Goal: Task Accomplishment & Management: Manage account settings

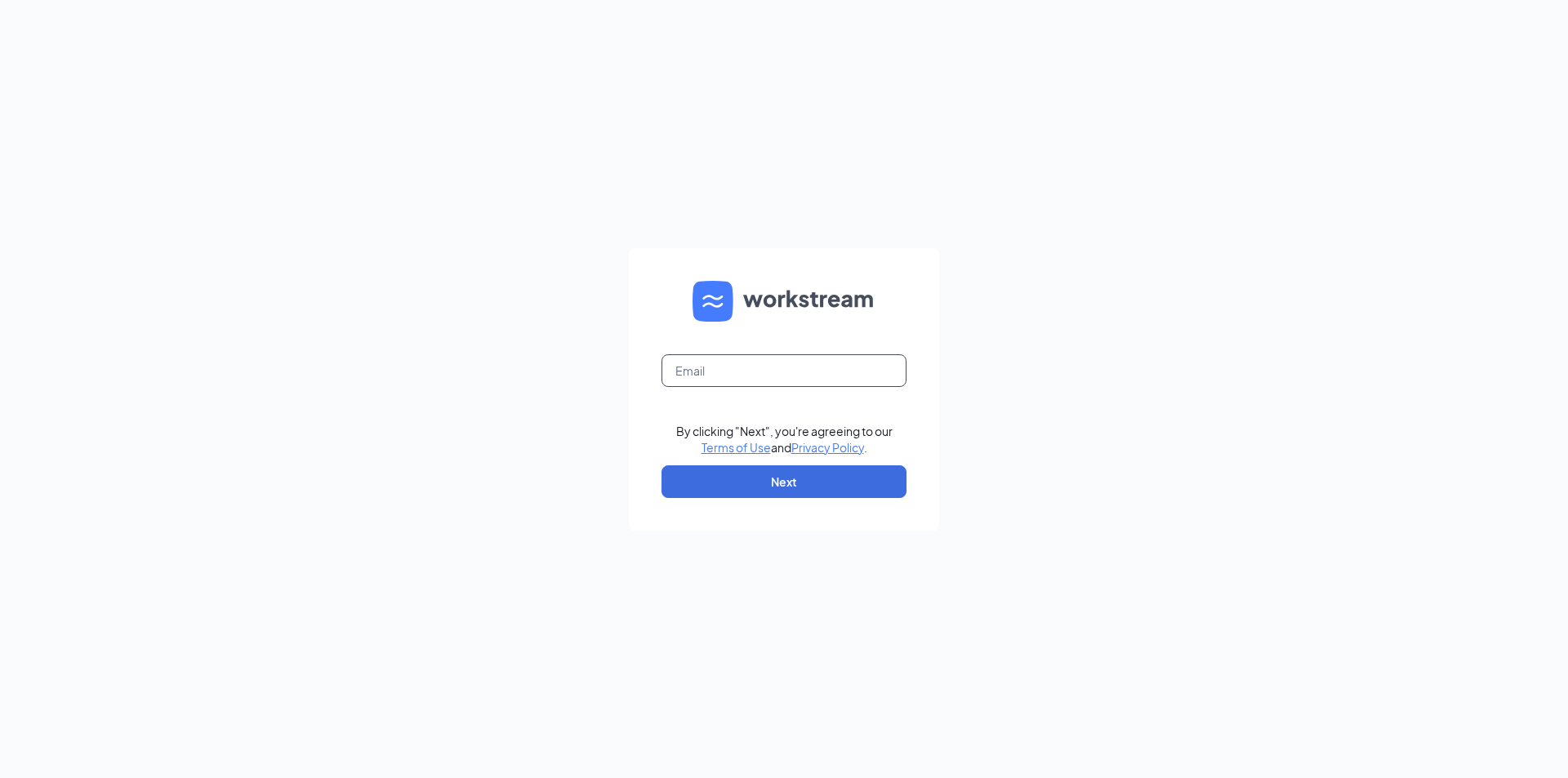
click at [689, 365] on input "text" at bounding box center [784, 370] width 245 height 33
type input "q2774@tigcorp.com"
click at [757, 493] on button "Next" at bounding box center [784, 482] width 245 height 33
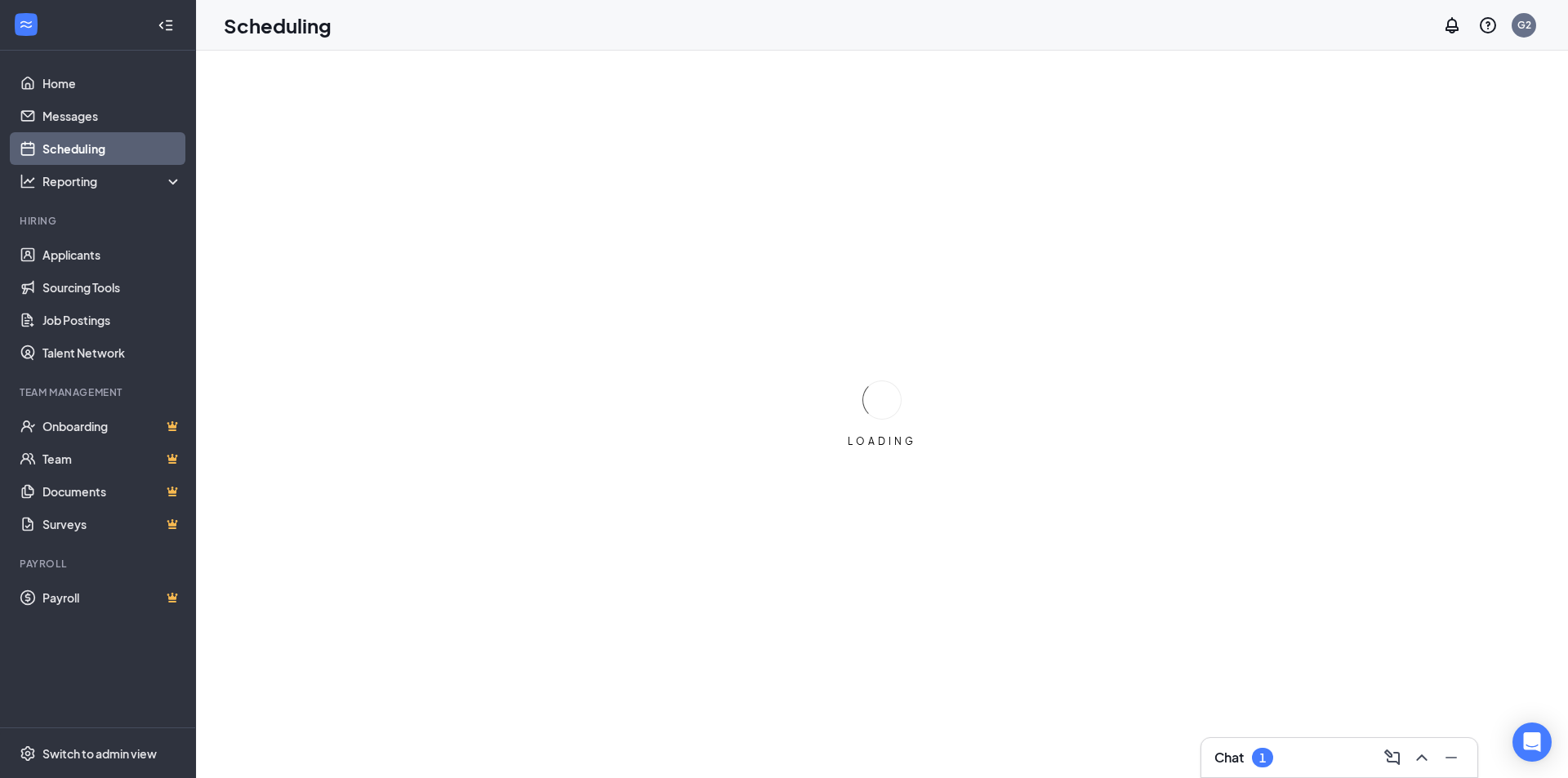
click at [1245, 747] on div "Chat 1" at bounding box center [1339, 758] width 250 height 26
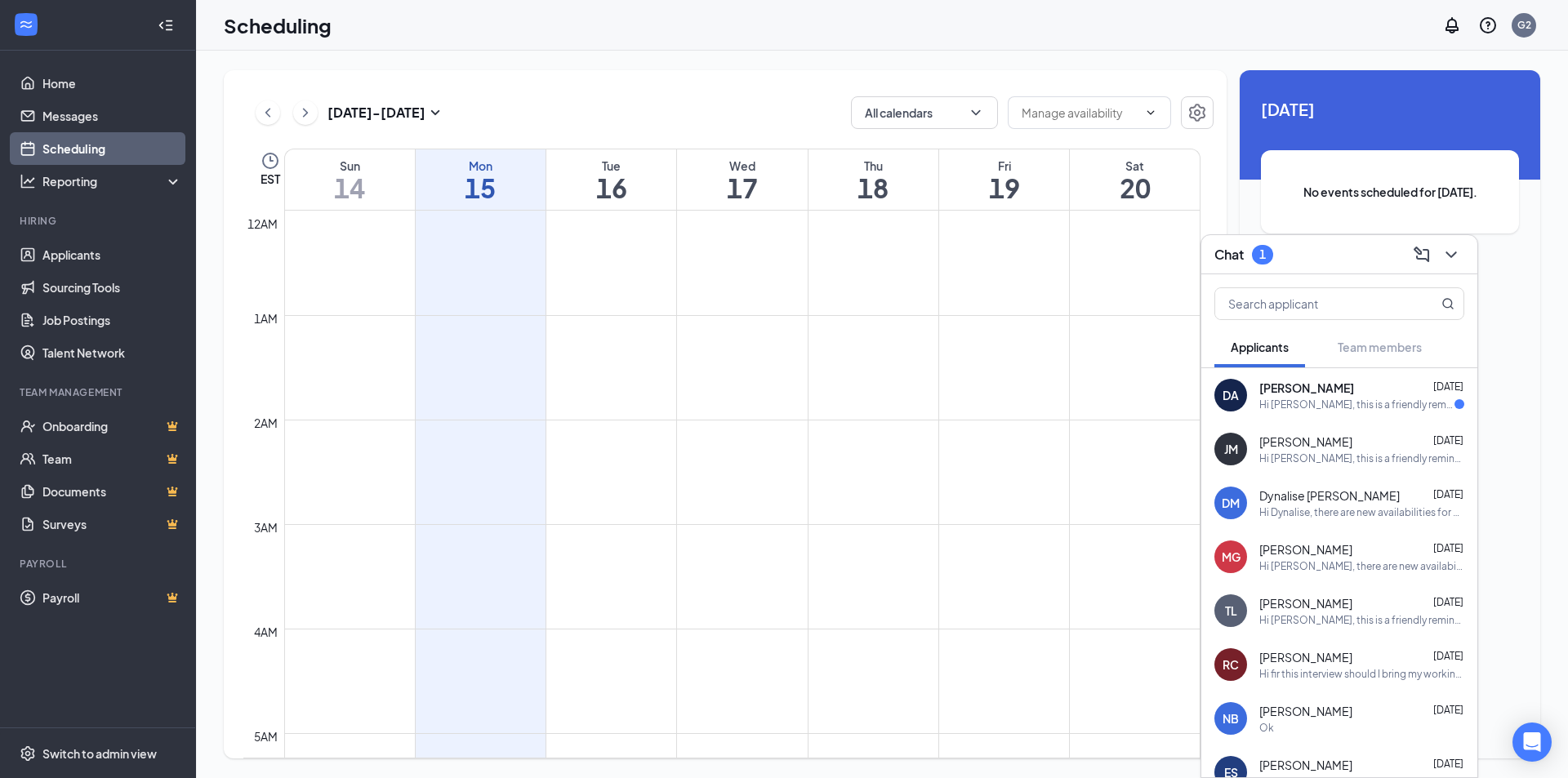
scroll to position [803, 0]
click at [1324, 404] on div "Hi [PERSON_NAME], this is a friendly reminder. Please select a meeting time slo…" at bounding box center [1356, 405] width 195 height 14
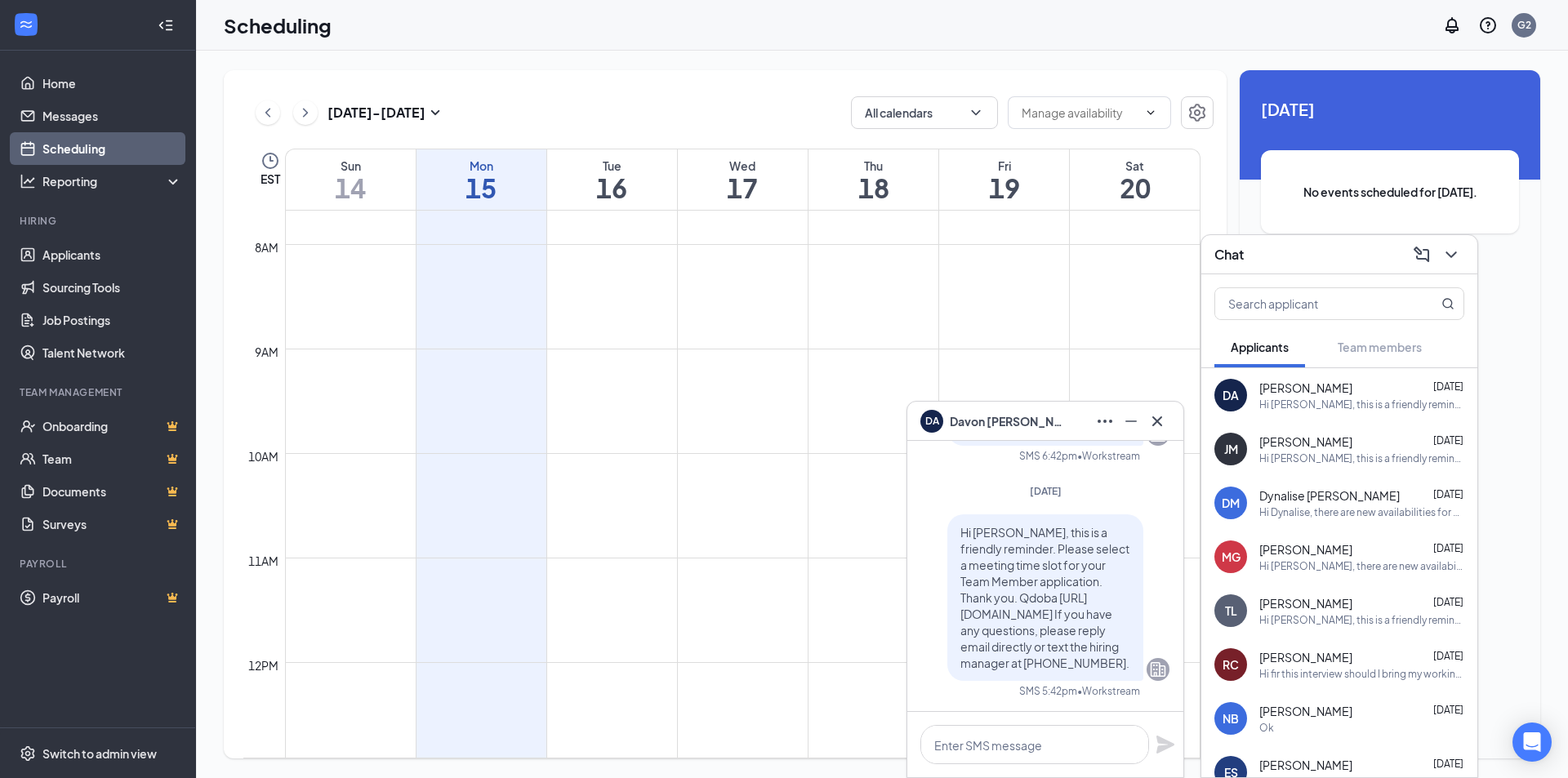
click at [848, 344] on td at bounding box center [743, 336] width 916 height 26
click at [77, 248] on link "Applicants" at bounding box center [112, 254] width 139 height 33
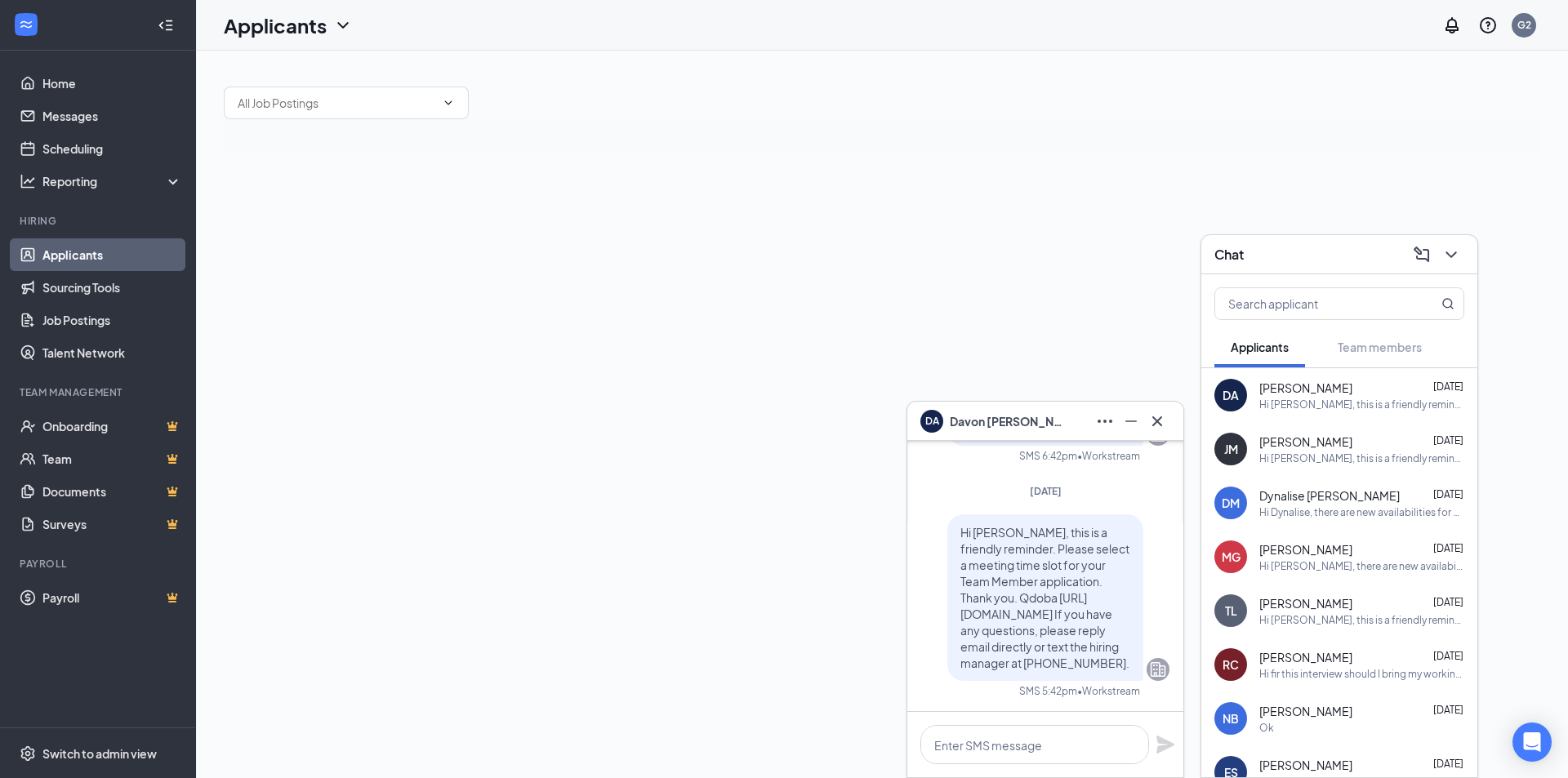
click at [1459, 266] on button at bounding box center [1452, 255] width 26 height 26
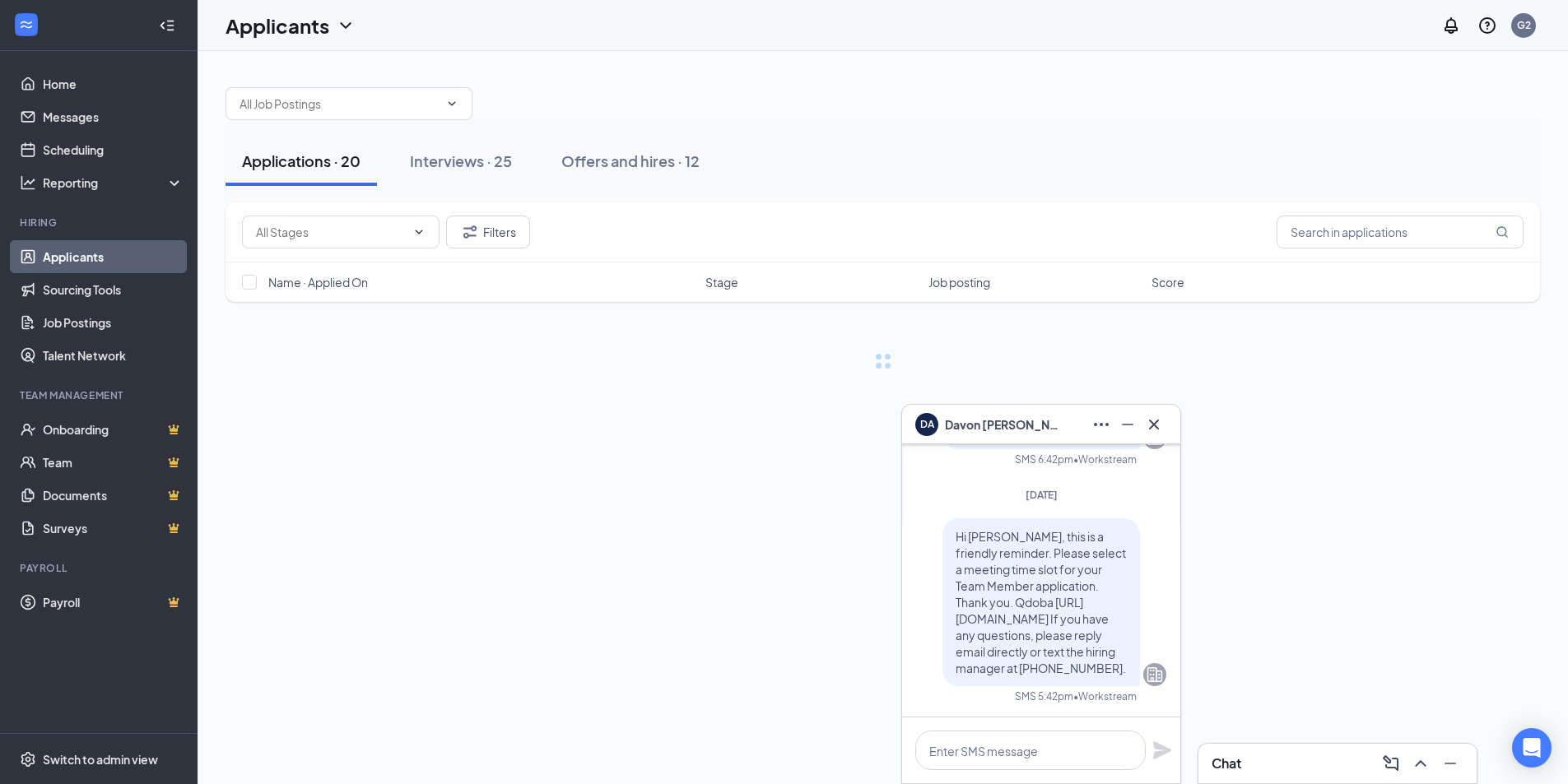
click at [1178, 420] on div "DA [PERSON_NAME]" at bounding box center [1041, 424] width 278 height 39
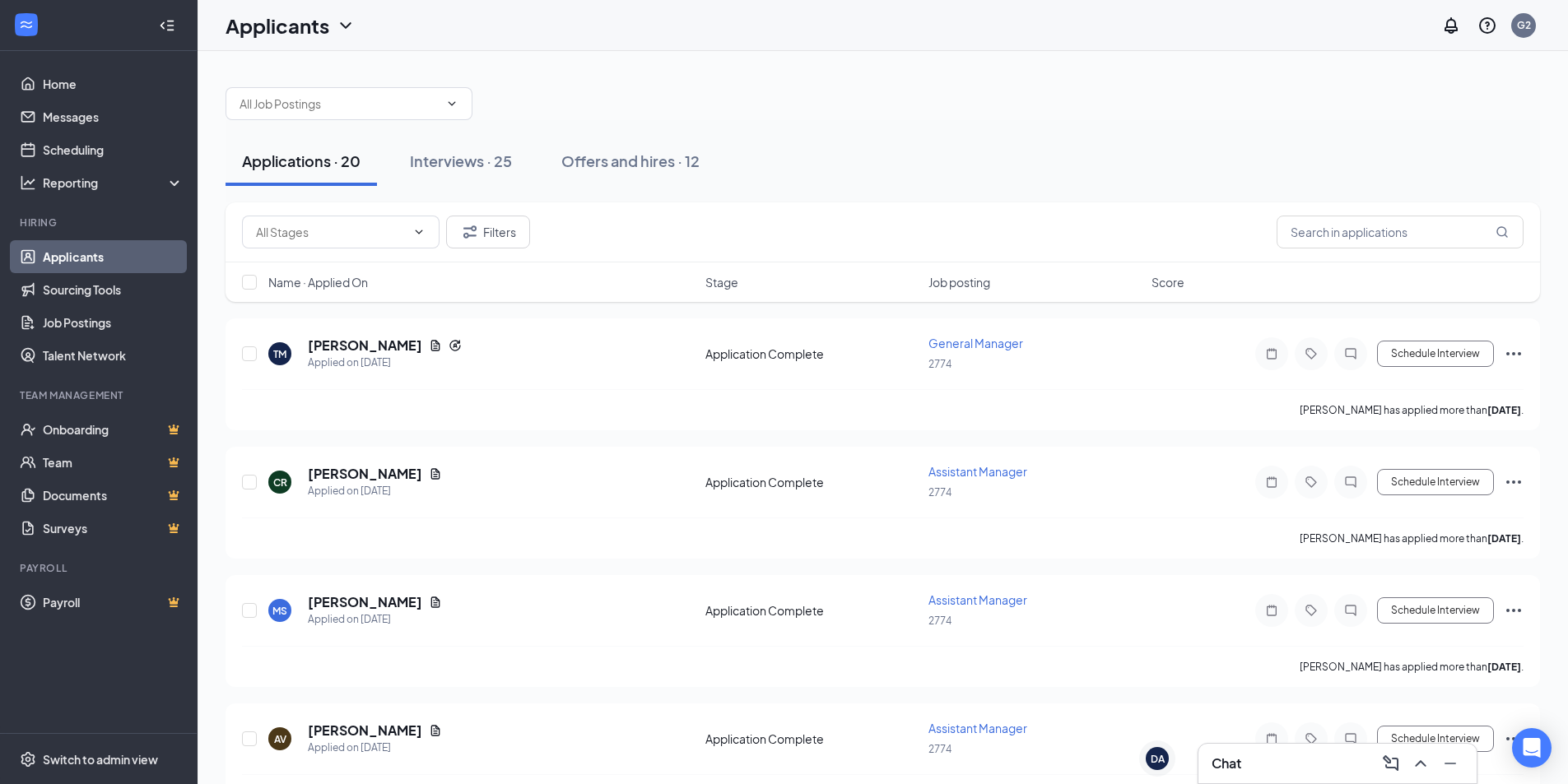
click at [961, 273] on div "Name · Applied On Stage Job posting Score" at bounding box center [883, 282] width 1315 height 39
click at [962, 280] on span "Job posting" at bounding box center [959, 282] width 61 height 17
click at [958, 277] on span "Job posting" at bounding box center [959, 282] width 61 height 17
click at [111, 295] on link "Sourcing Tools" at bounding box center [113, 289] width 141 height 33
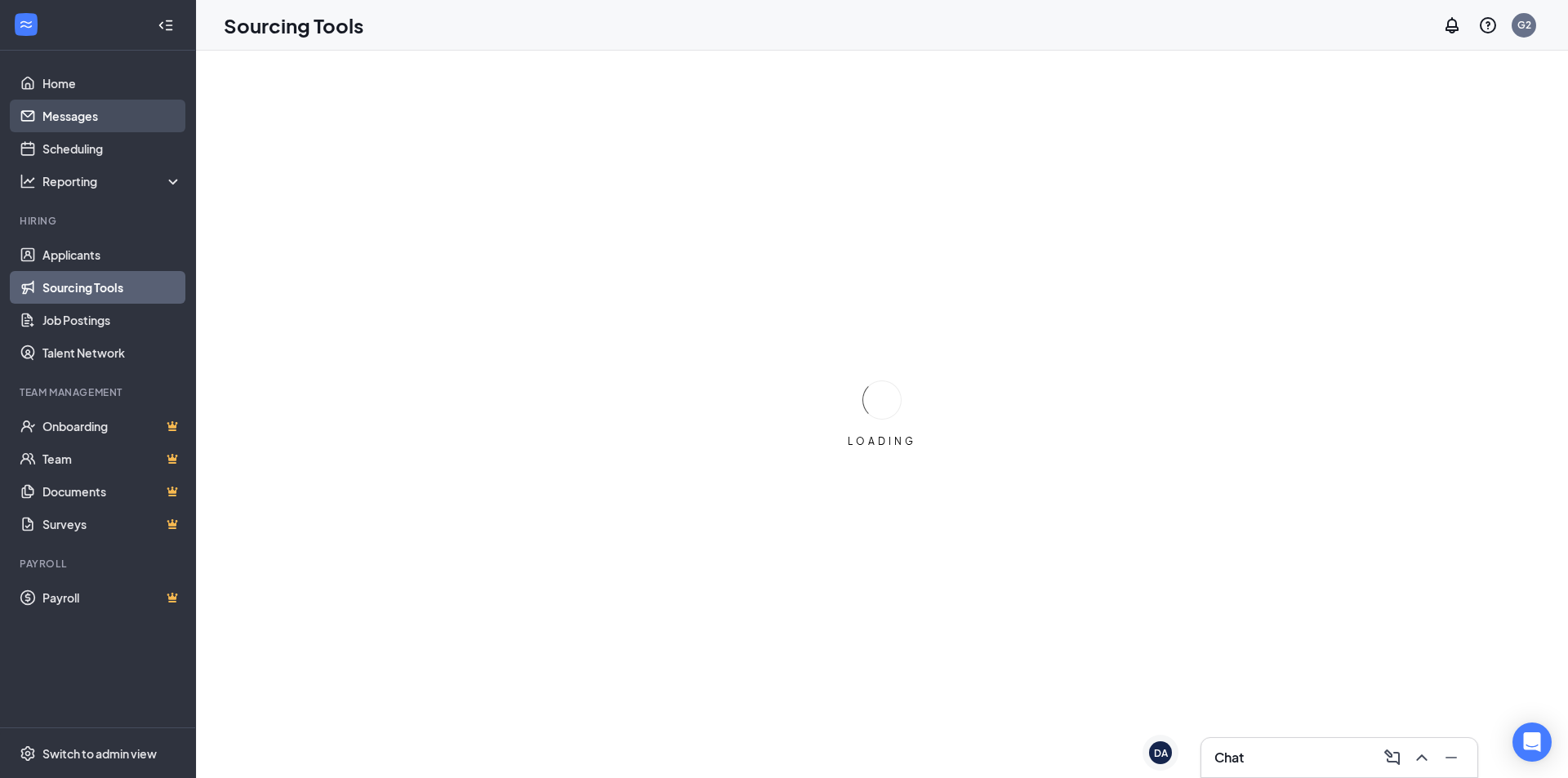
click at [90, 123] on link "Messages" at bounding box center [112, 116] width 139 height 33
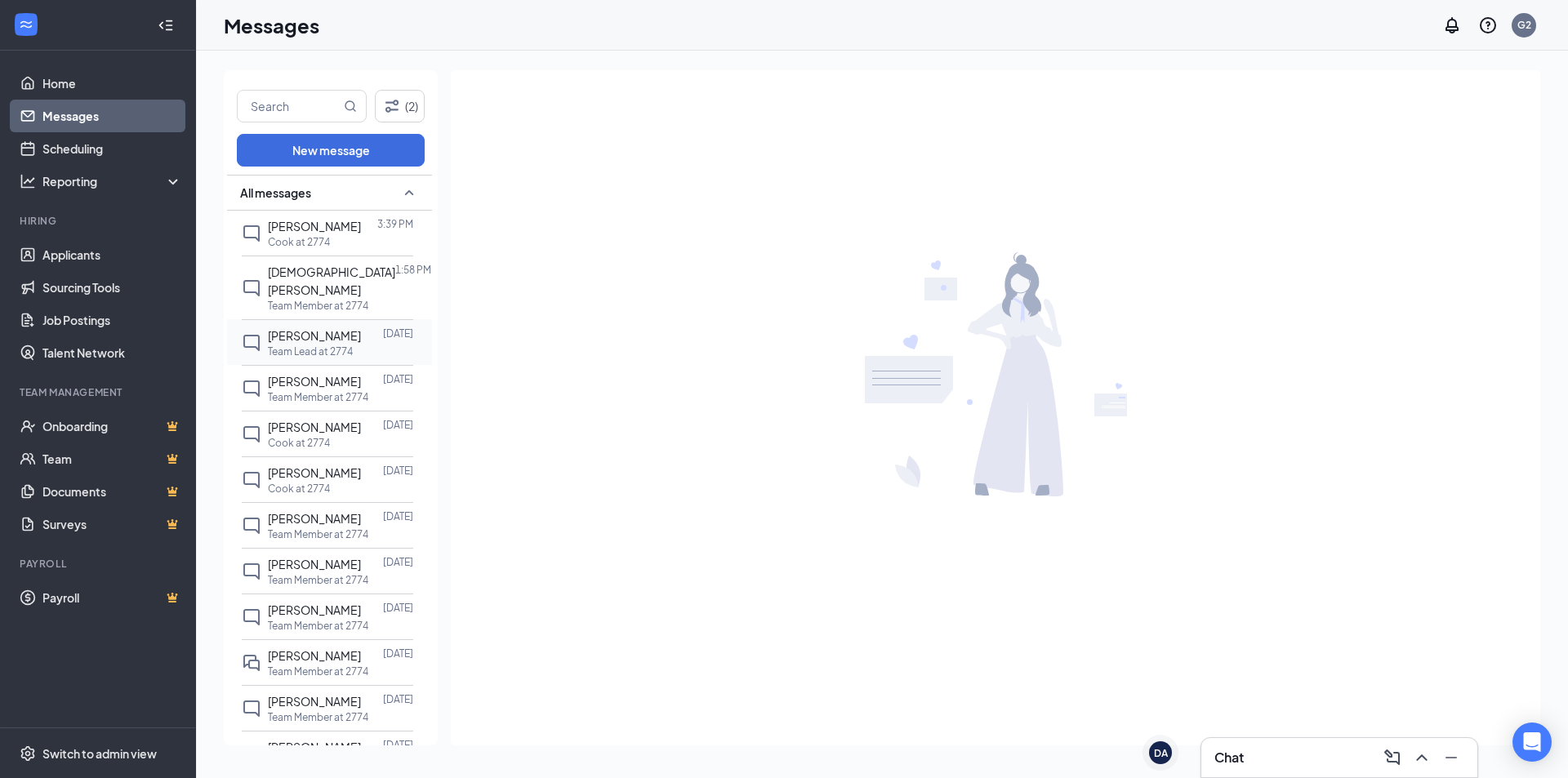
click at [306, 345] on p "Team Lead at 2774" at bounding box center [311, 352] width 85 height 14
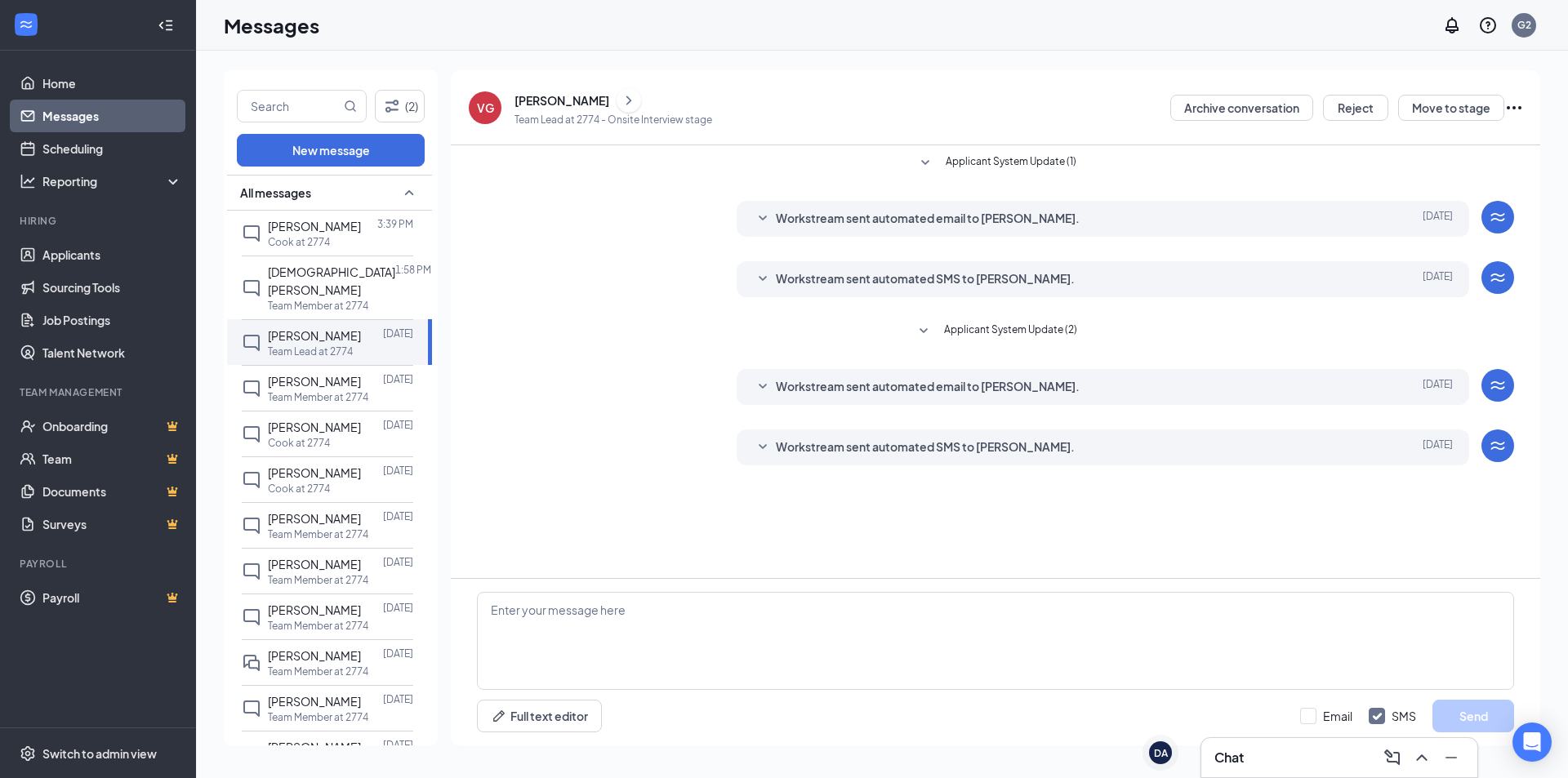
click at [516, 108] on div "[PERSON_NAME]" at bounding box center [561, 101] width 94 height 17
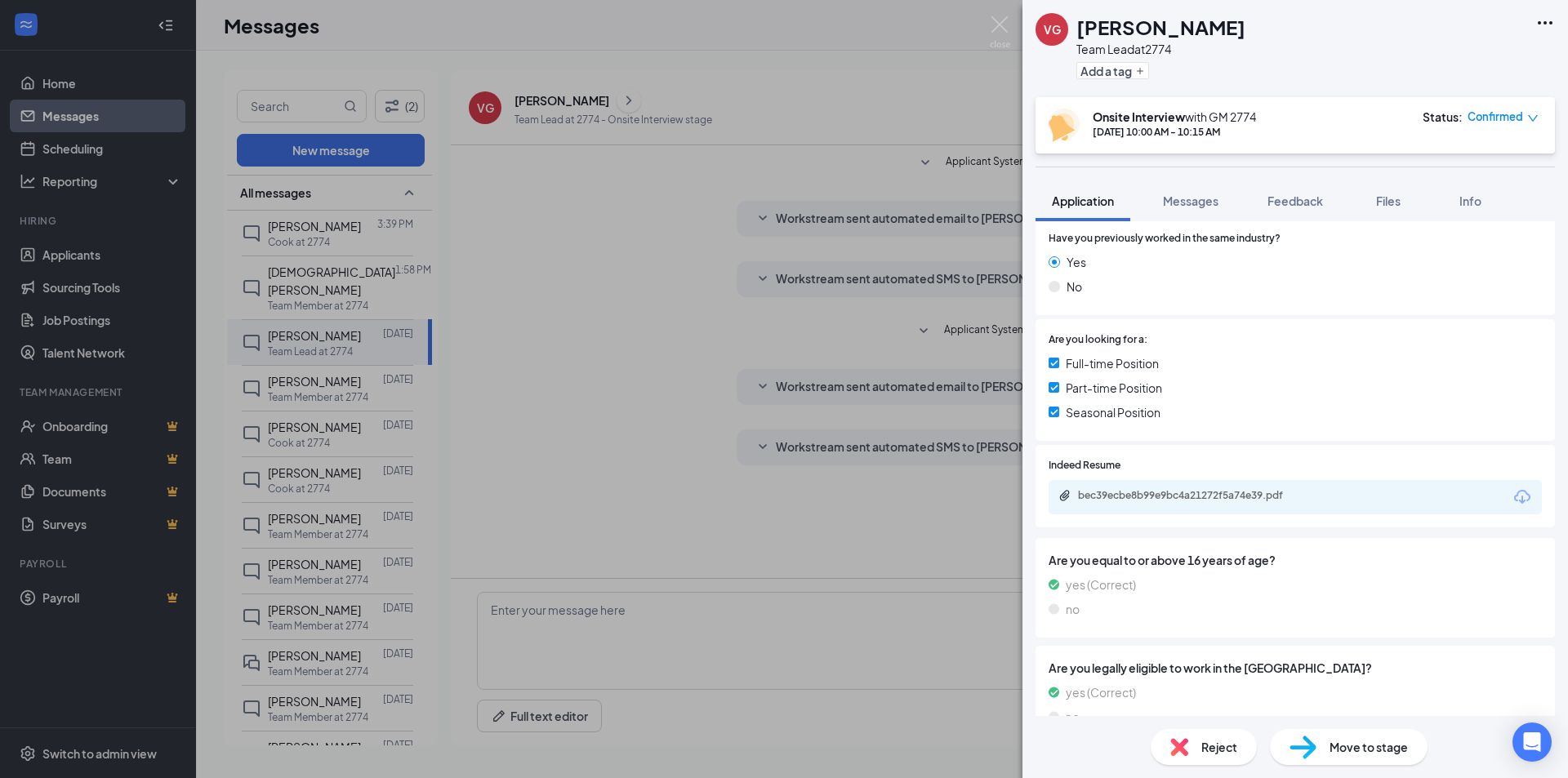
scroll to position [277, 0]
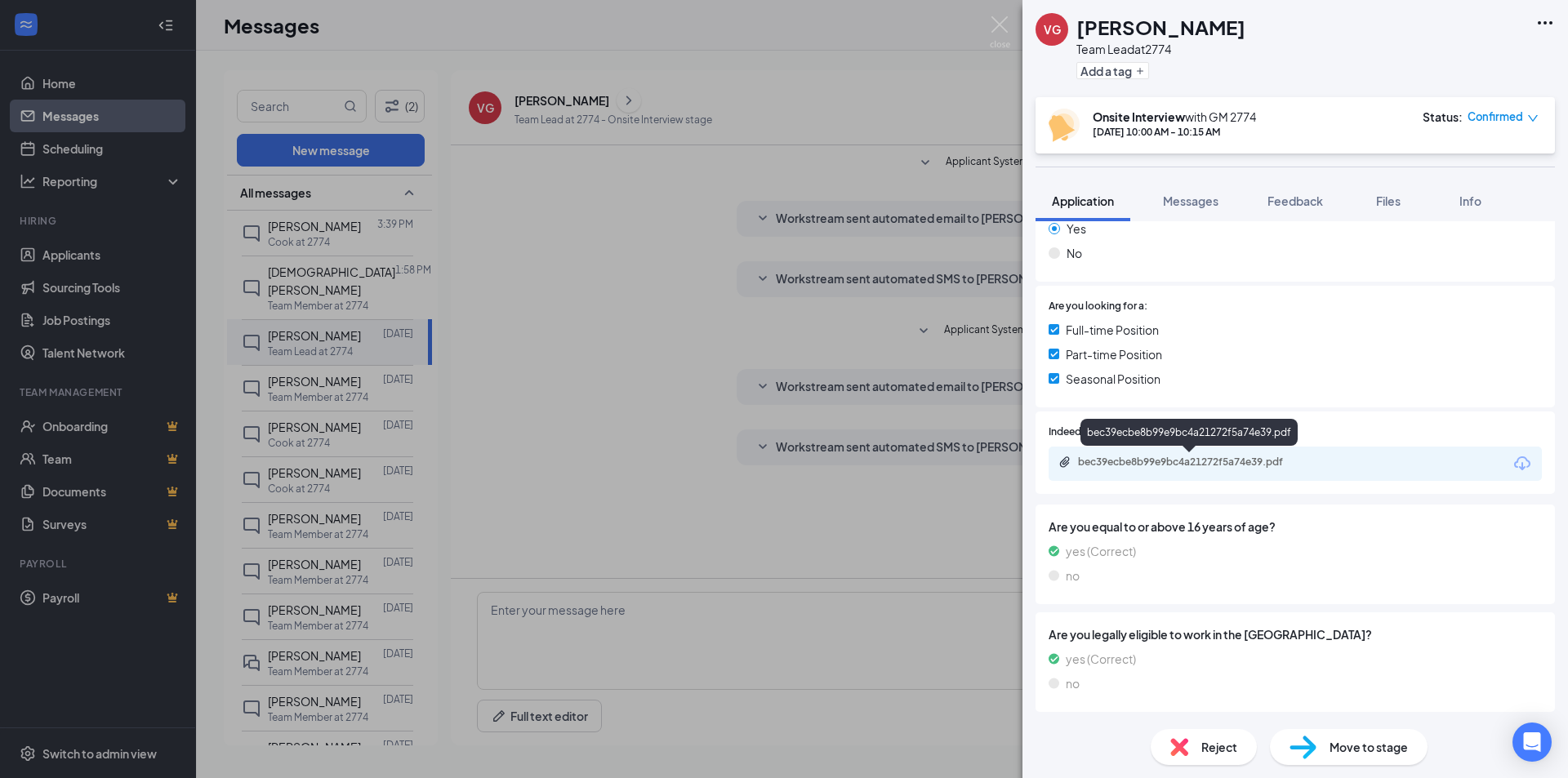
click at [1151, 466] on div "bec39ecbe8b99e9bc4a21272f5a74e39.pdf" at bounding box center [1192, 462] width 229 height 13
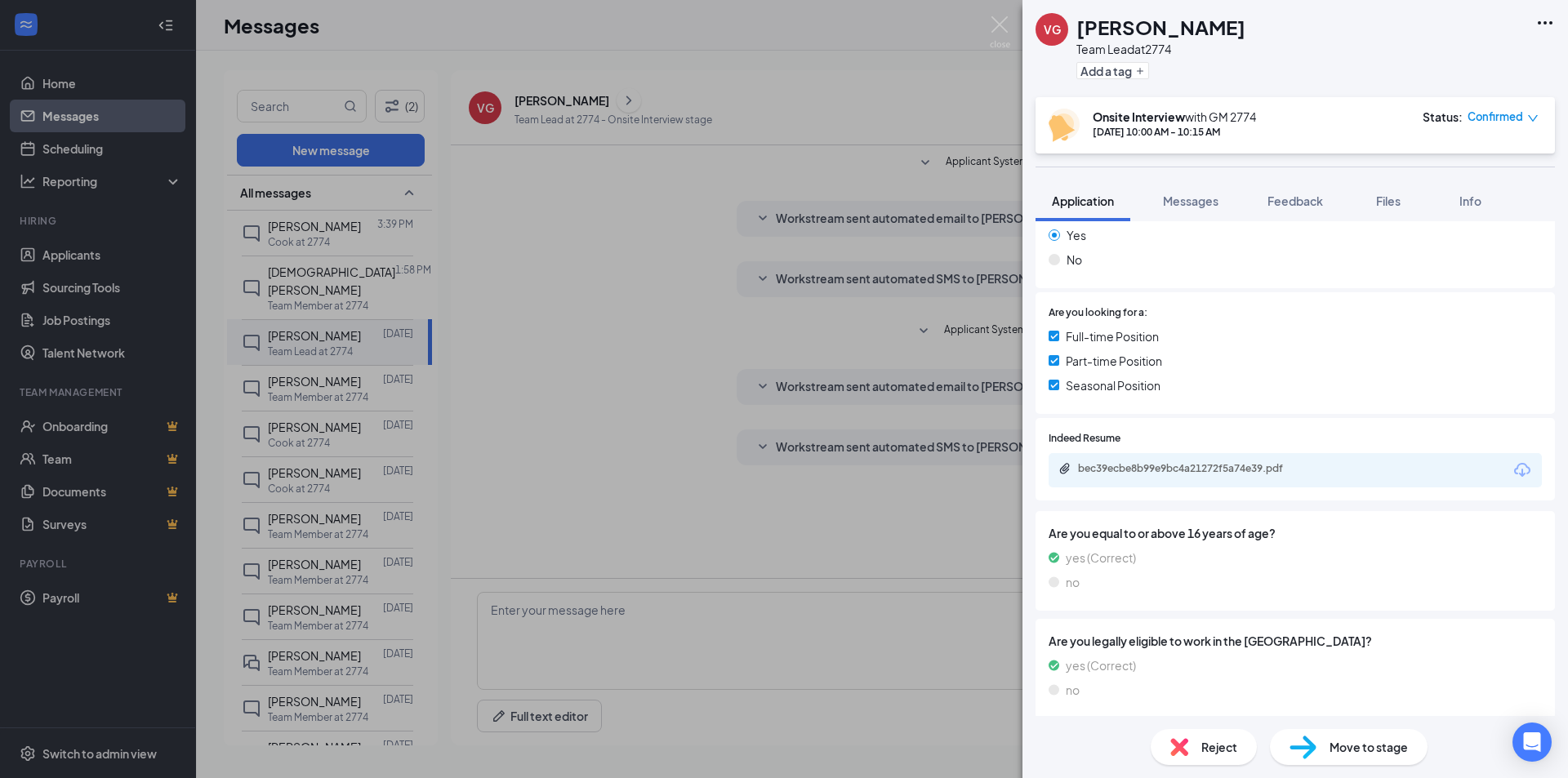
click at [882, 261] on div "VG [PERSON_NAME] Team Lead at 2774 Add a tag Onsite Interview with GM [DATE] 10…" at bounding box center [784, 389] width 1568 height 778
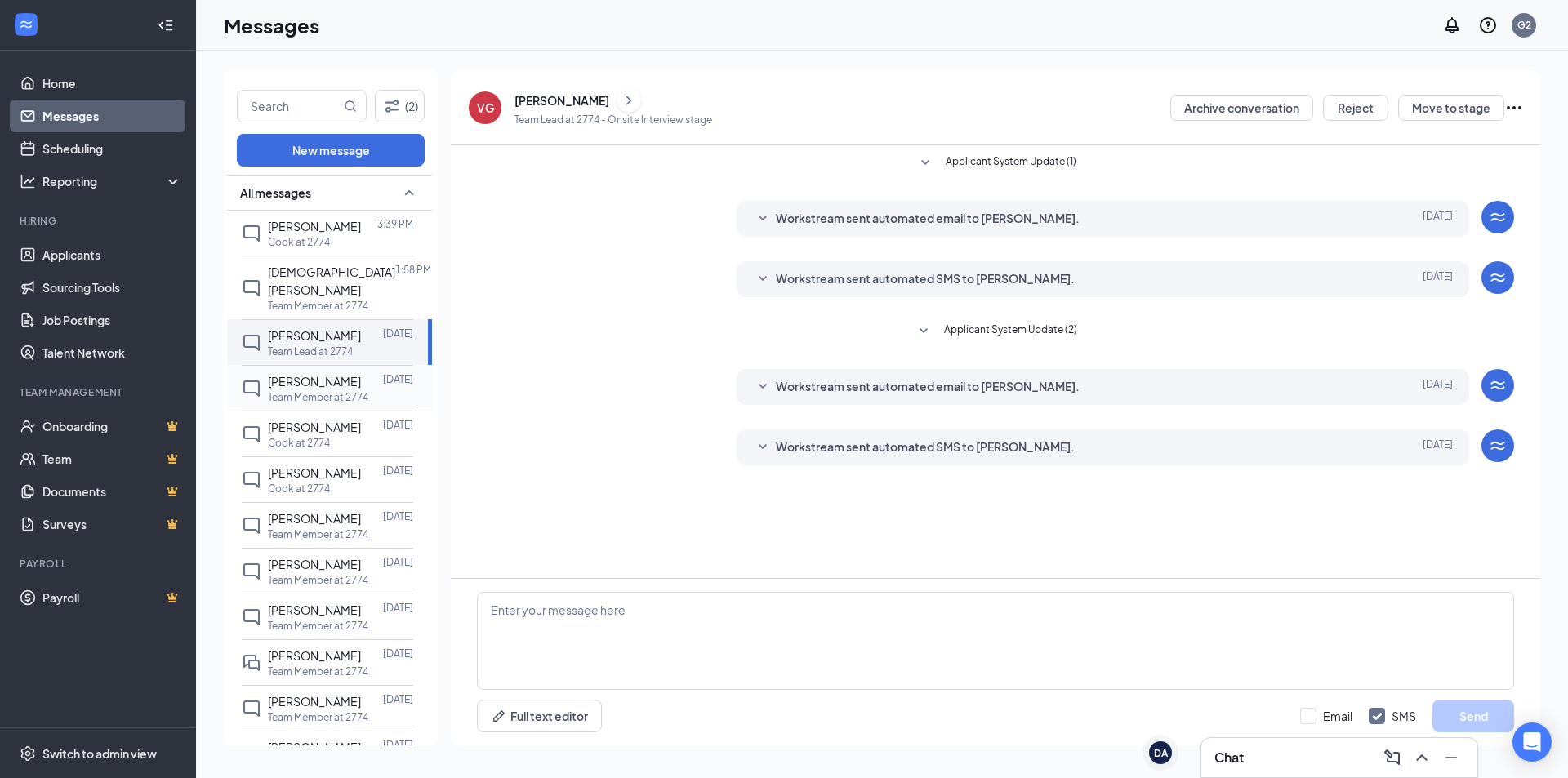
click at [300, 391] on div "[PERSON_NAME] [DATE] Team Member at 2774" at bounding box center [327, 388] width 171 height 46
click at [280, 663] on span "[PERSON_NAME]" at bounding box center [315, 655] width 94 height 15
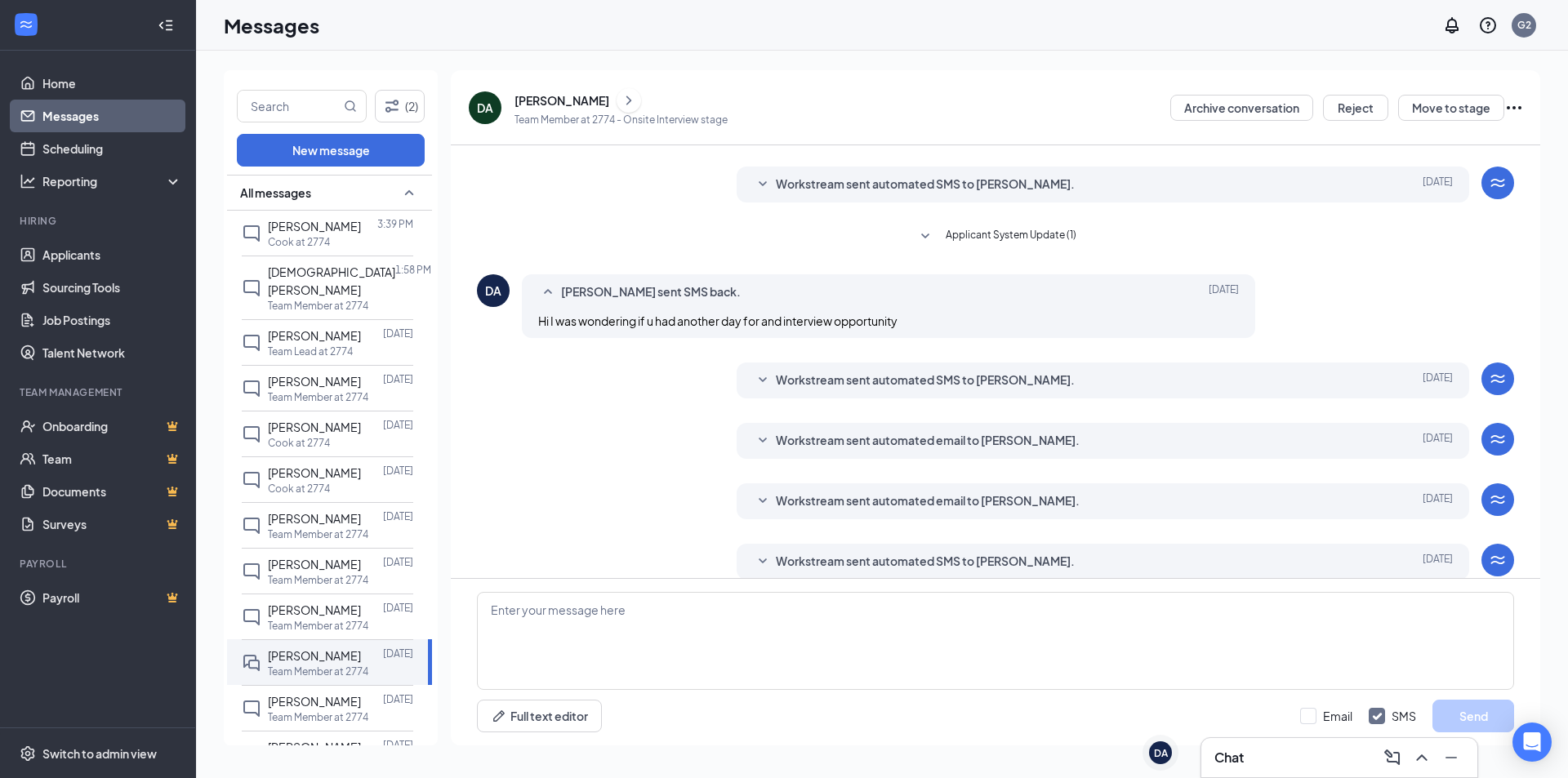
scroll to position [113, 0]
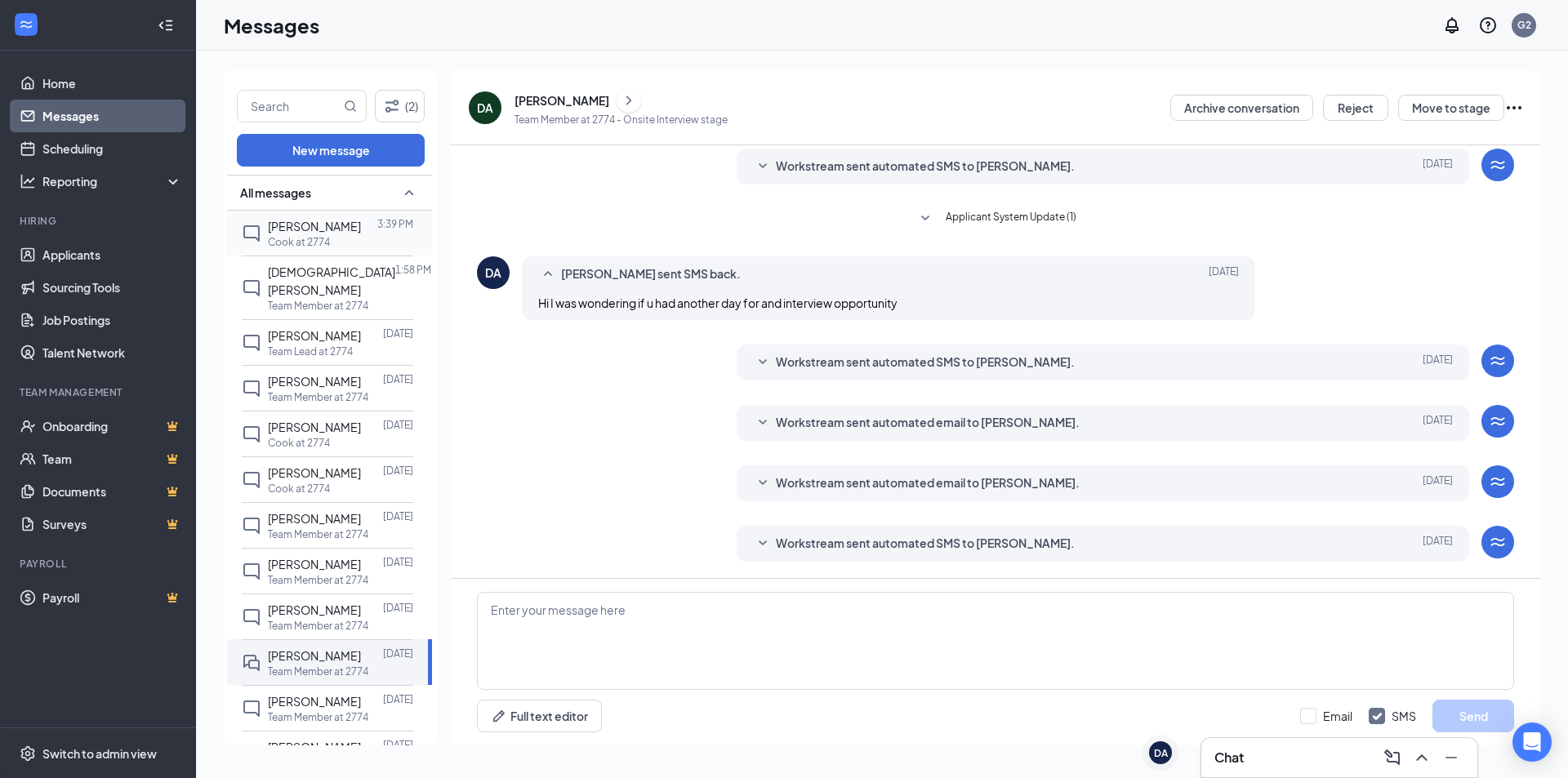
click at [295, 234] on div "[PERSON_NAME]" at bounding box center [315, 226] width 94 height 18
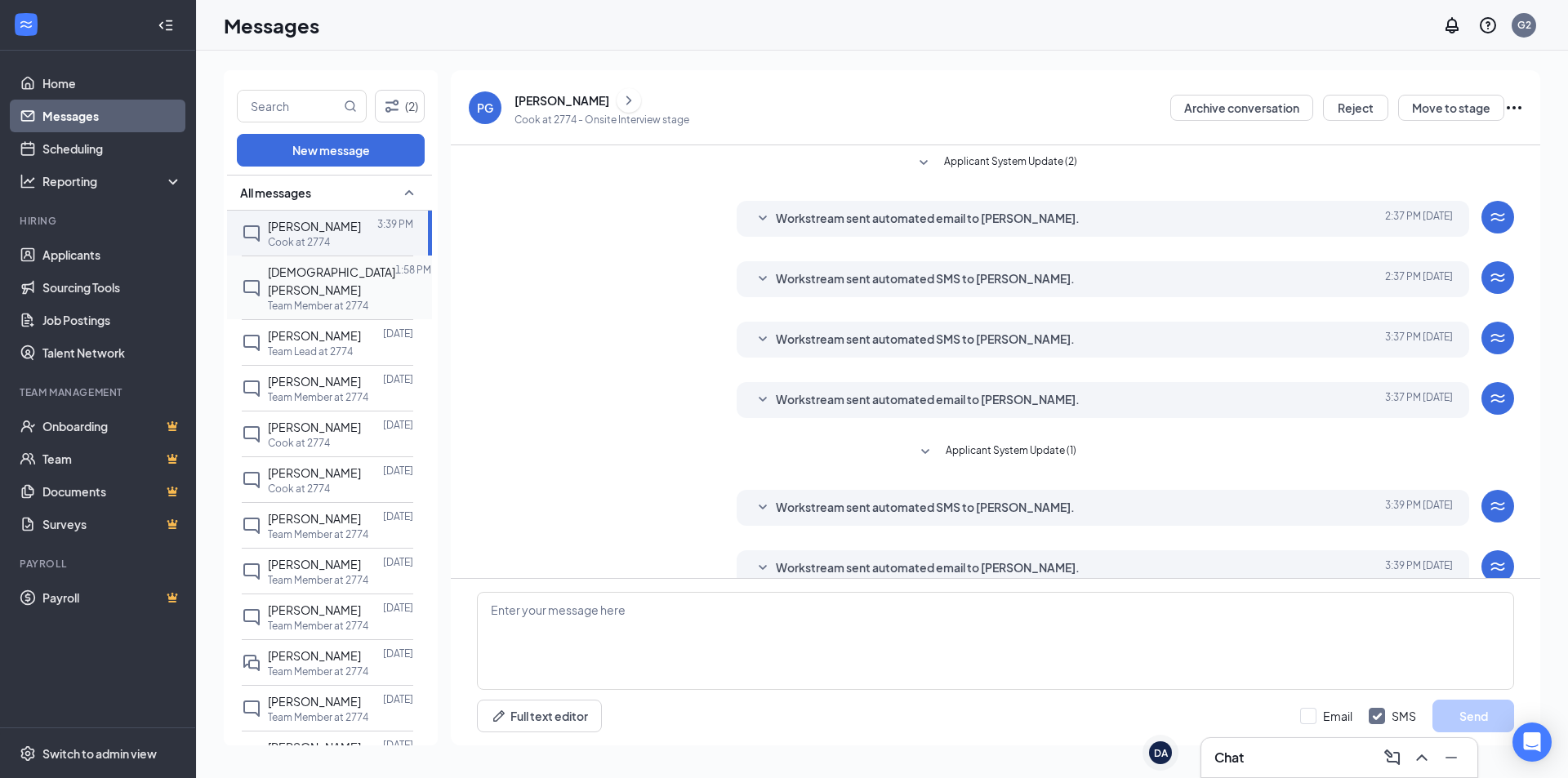
click at [320, 299] on p "Team Member at 2774" at bounding box center [319, 306] width 101 height 14
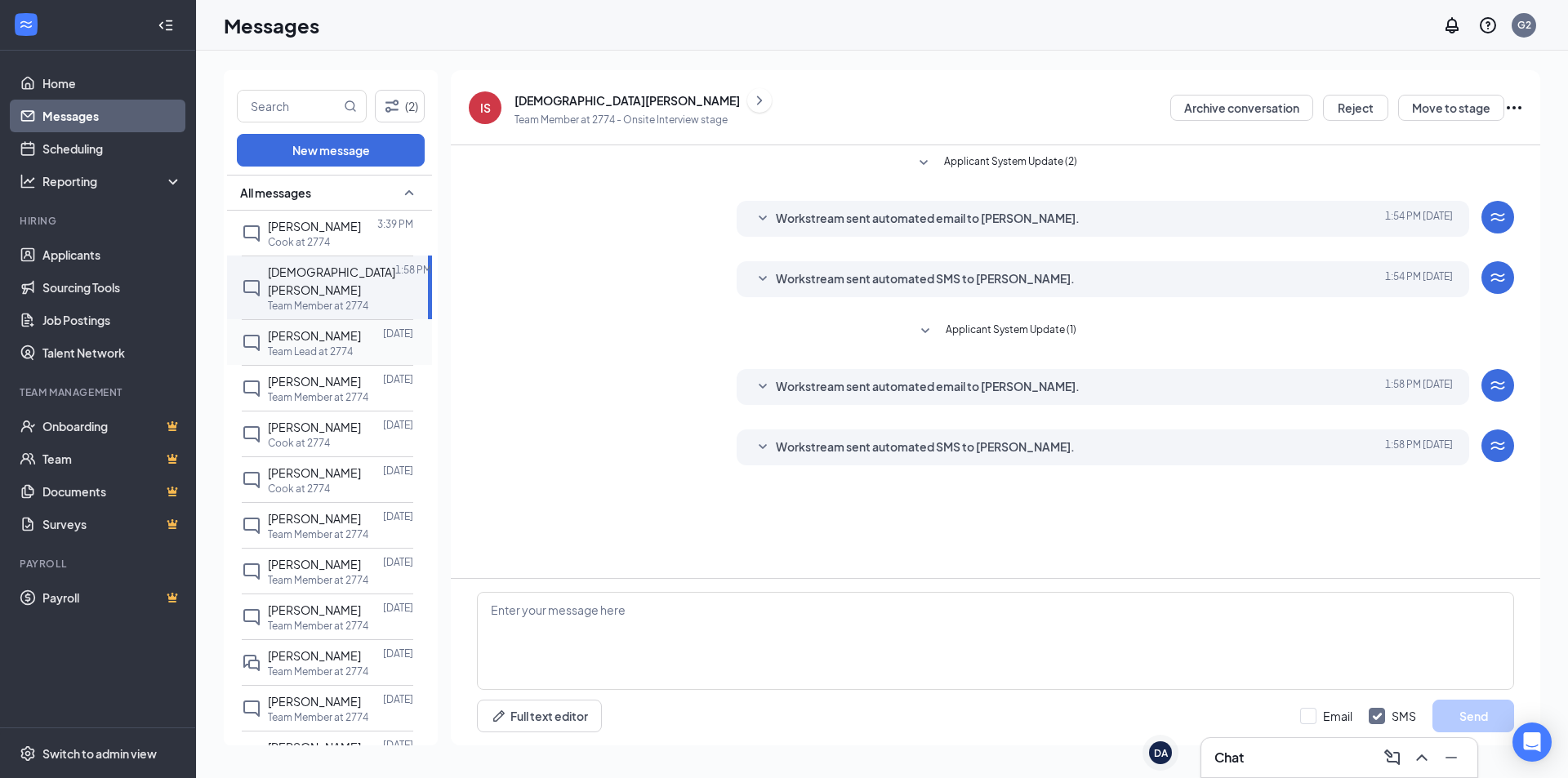
click at [306, 345] on p "Team Lead at 2774" at bounding box center [311, 352] width 85 height 14
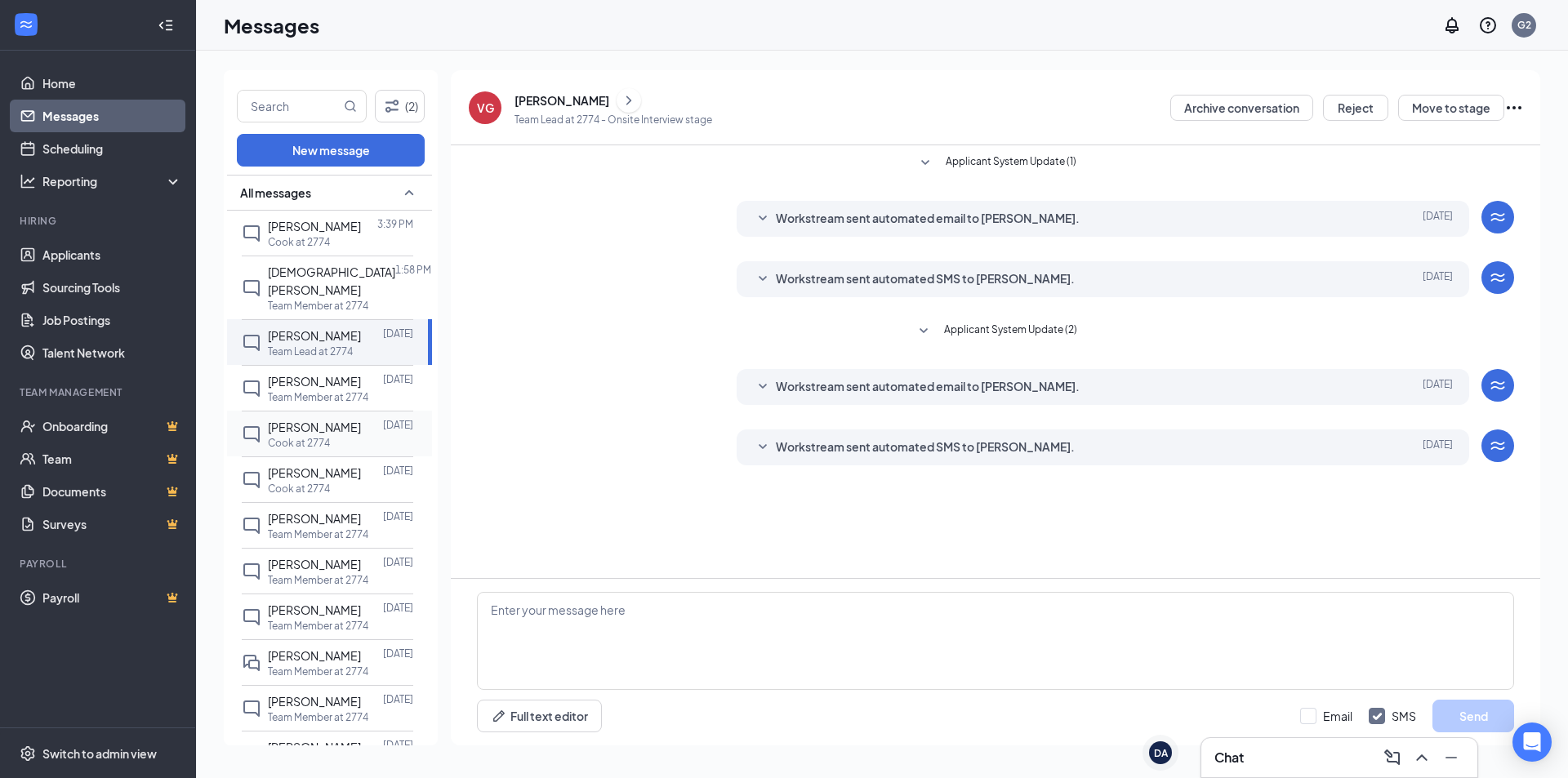
click at [313, 420] on span "[PERSON_NAME]" at bounding box center [315, 427] width 94 height 15
click at [328, 482] on p "Cook at 2774" at bounding box center [299, 489] width 62 height 14
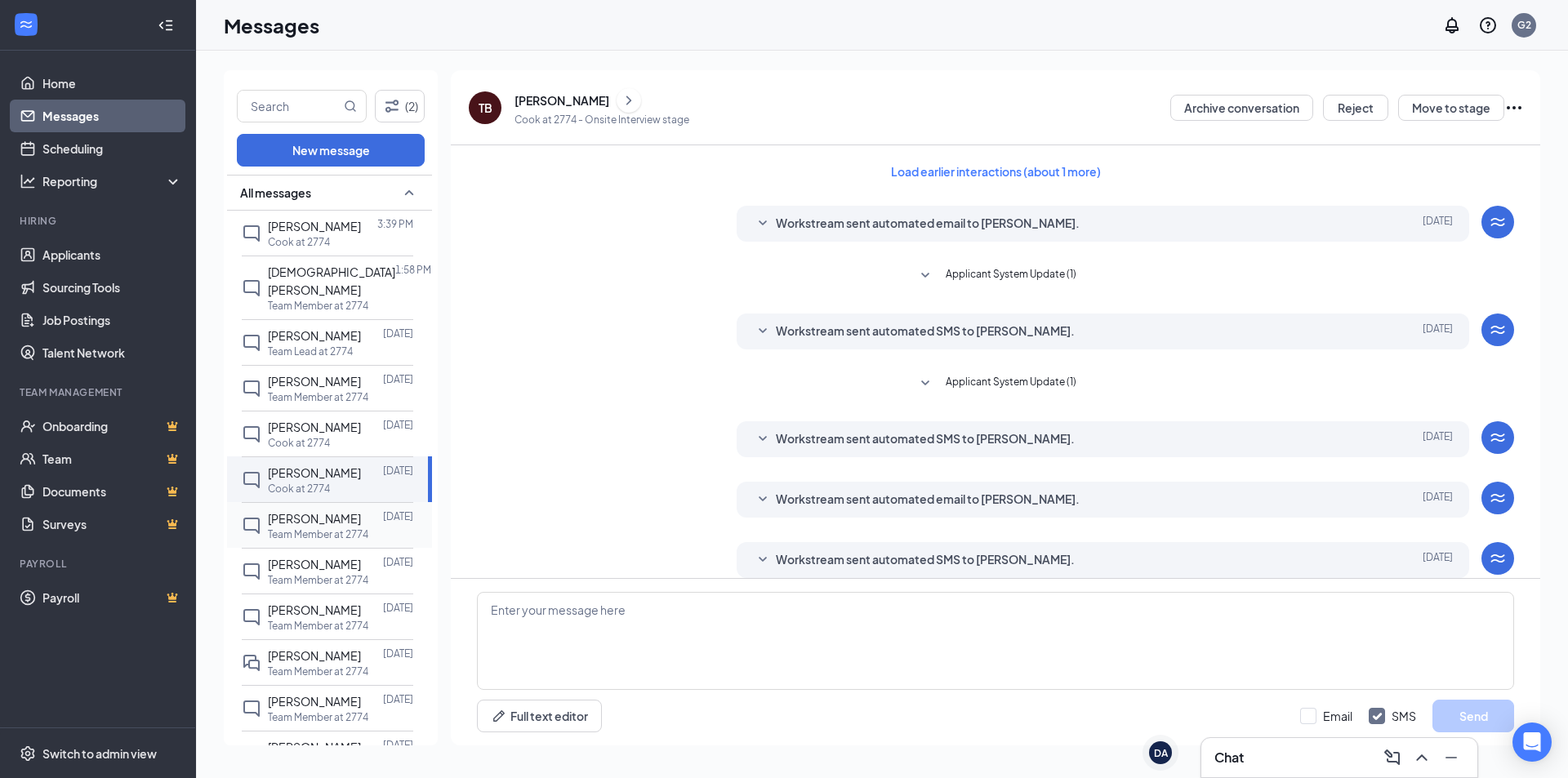
click at [330, 523] on div "[PERSON_NAME]" at bounding box center [315, 519] width 94 height 18
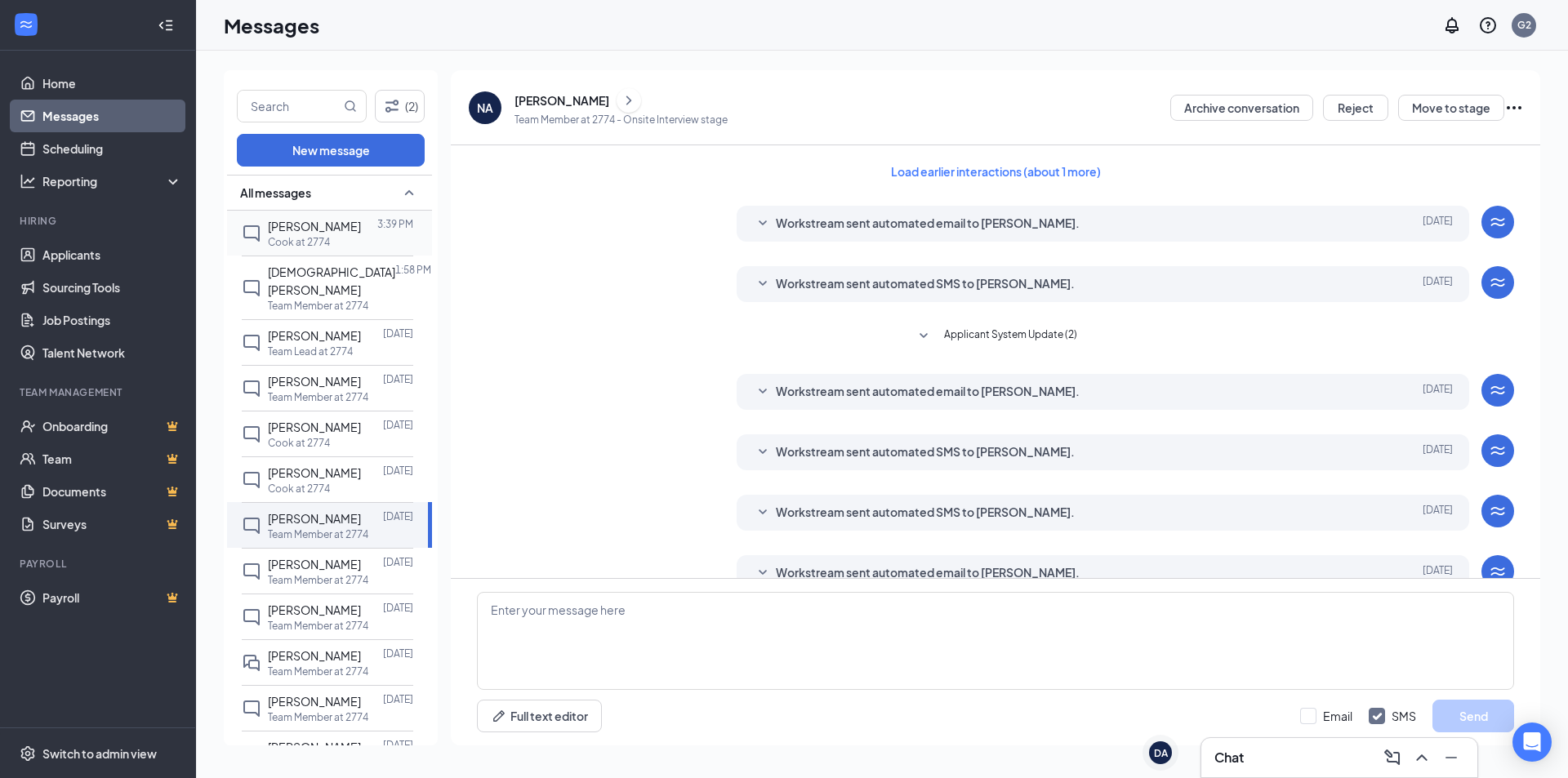
click at [305, 244] on p "Cook at 2774" at bounding box center [299, 243] width 62 height 14
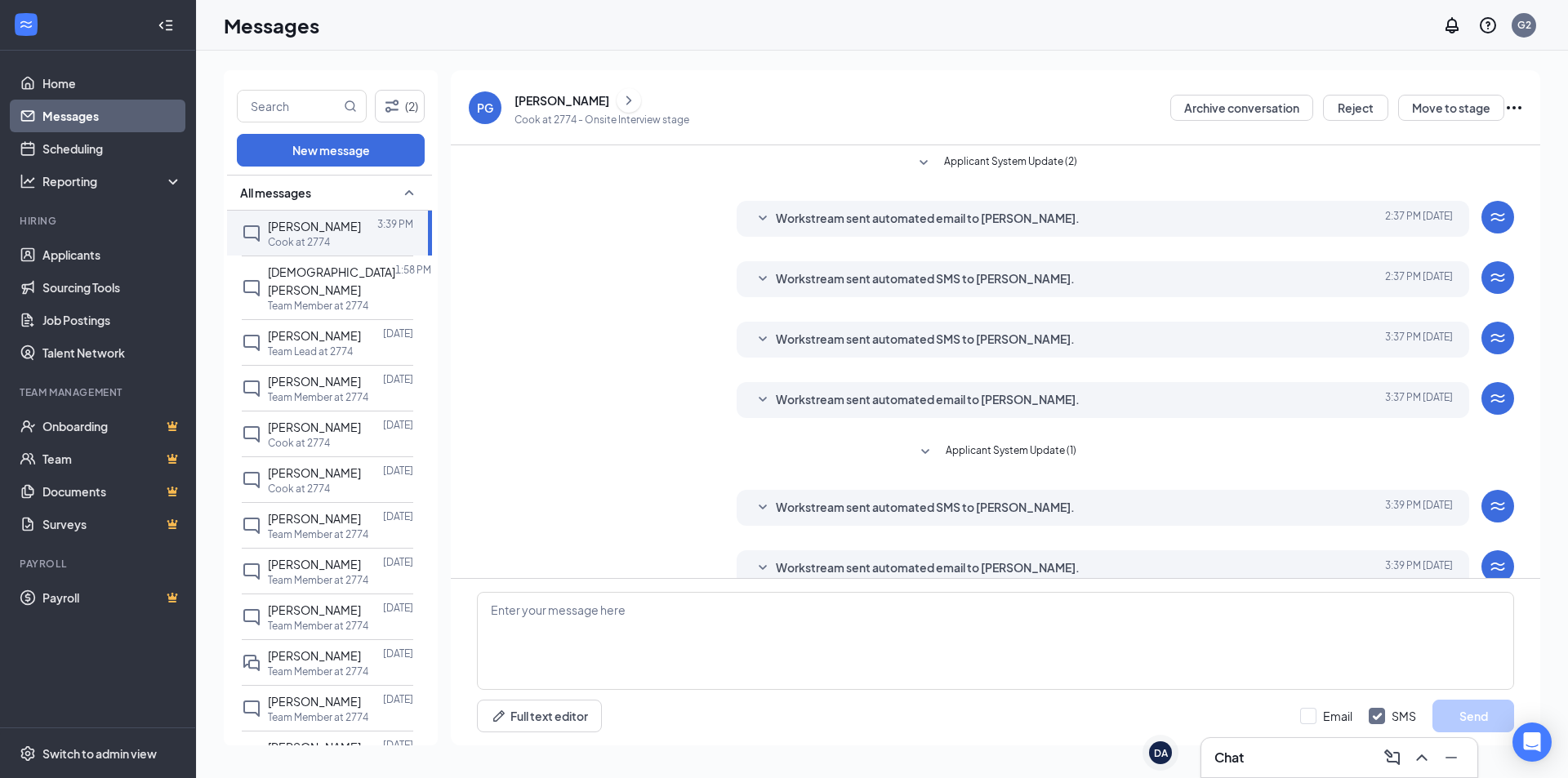
drag, startPoint x: 659, startPoint y: 318, endPoint x: 623, endPoint y: 305, distance: 38.3
click at [623, 306] on div "Applicant System Update (2) Workstream sent automated email to [PERSON_NAME]. […" at bounding box center [996, 374] width 1038 height 457
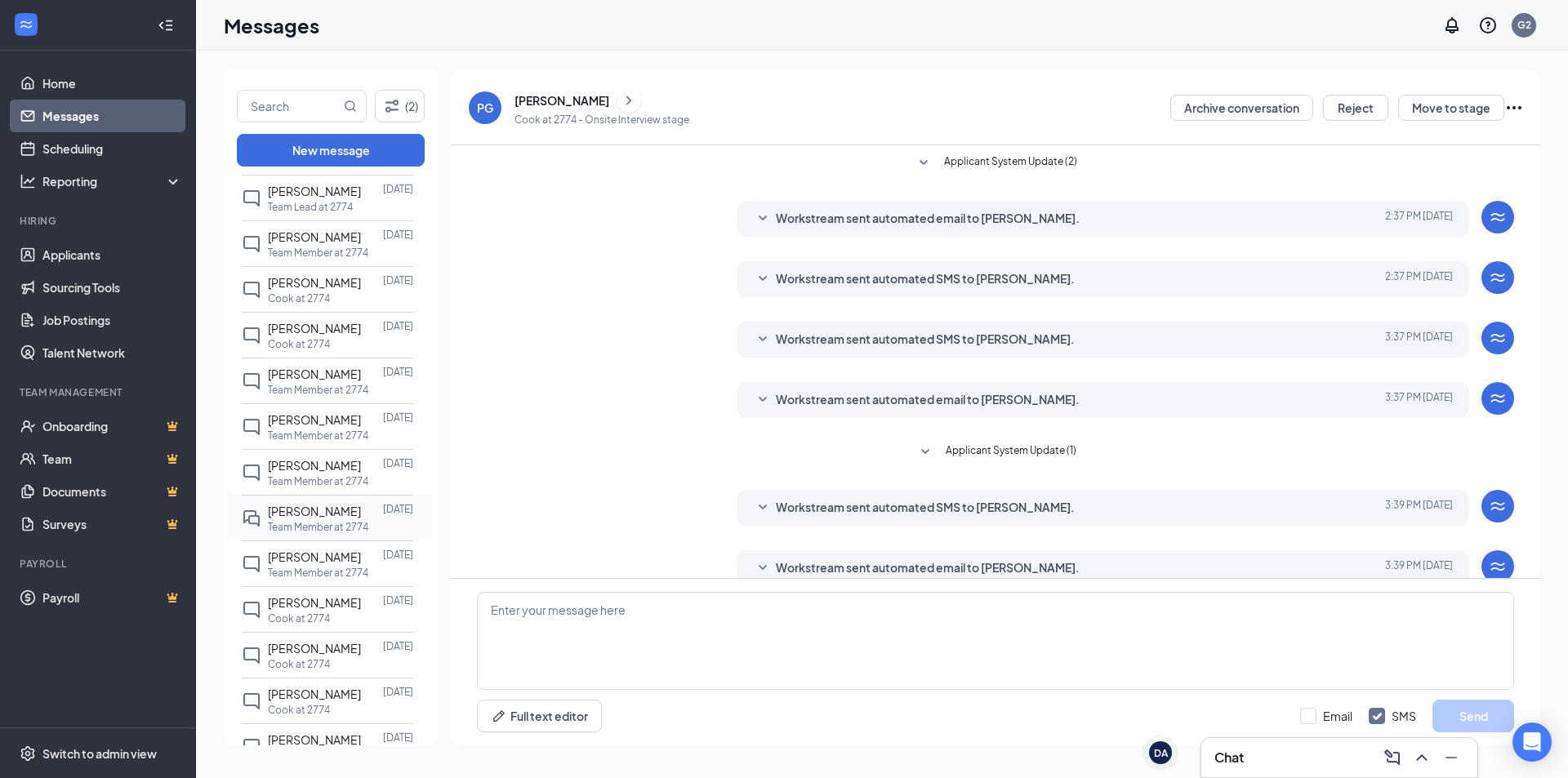
scroll to position [408, 0]
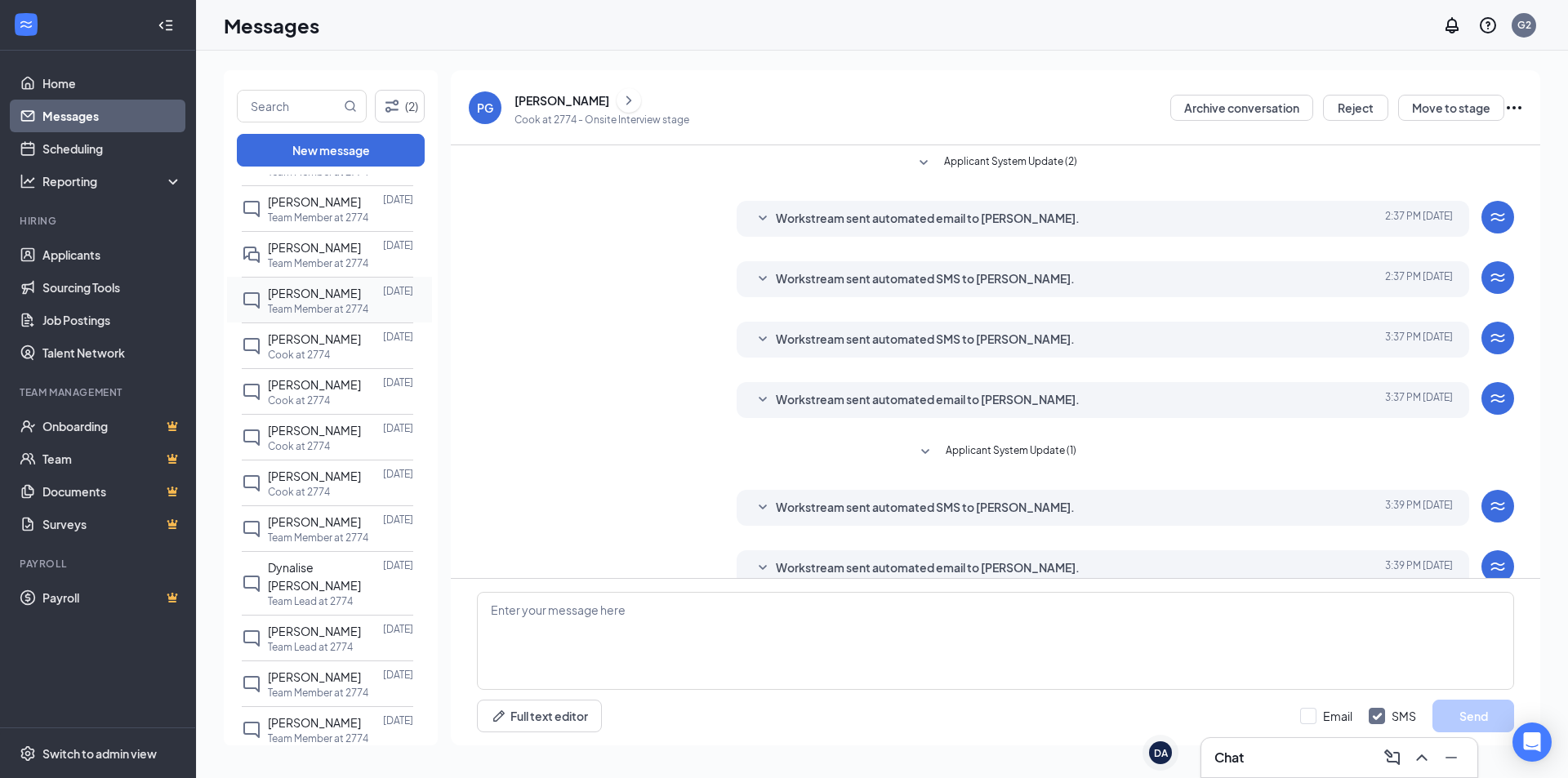
click at [336, 316] on p "Team Member at 2774" at bounding box center [319, 309] width 101 height 14
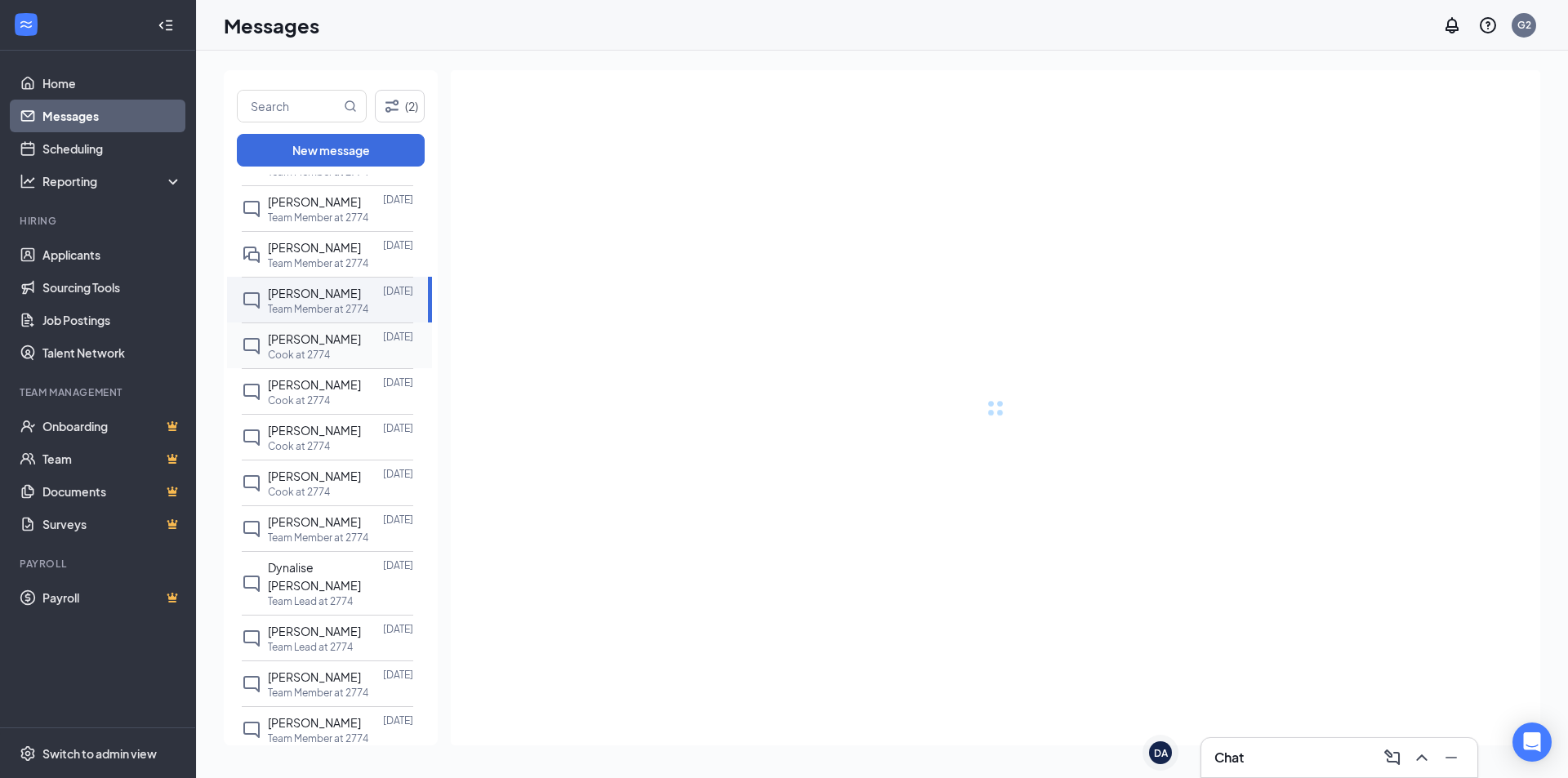
click at [324, 346] on span "[PERSON_NAME]" at bounding box center [315, 339] width 94 height 15
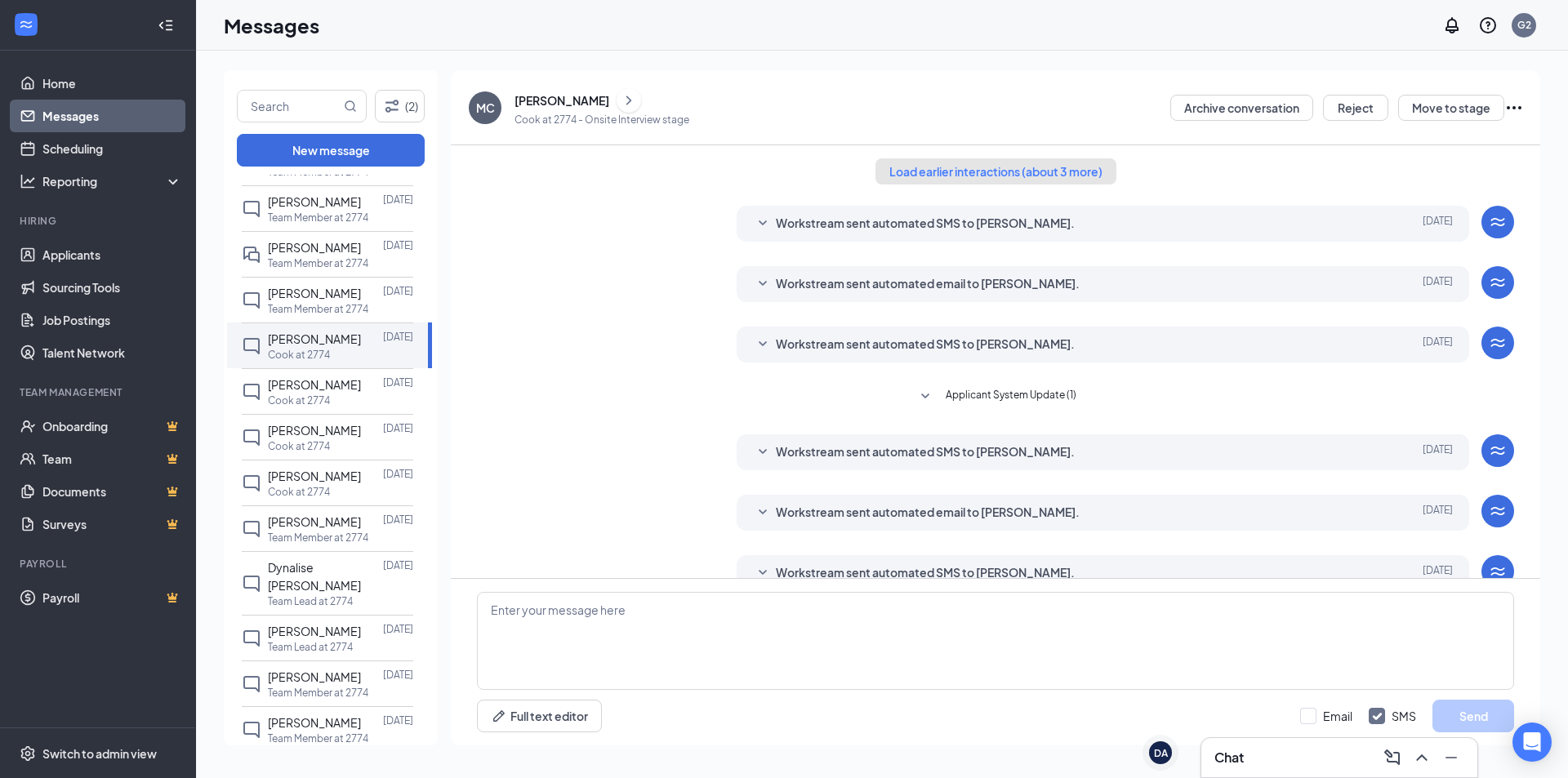
click at [1004, 176] on button "Load earlier interactions (about 3 more)" at bounding box center [995, 172] width 241 height 26
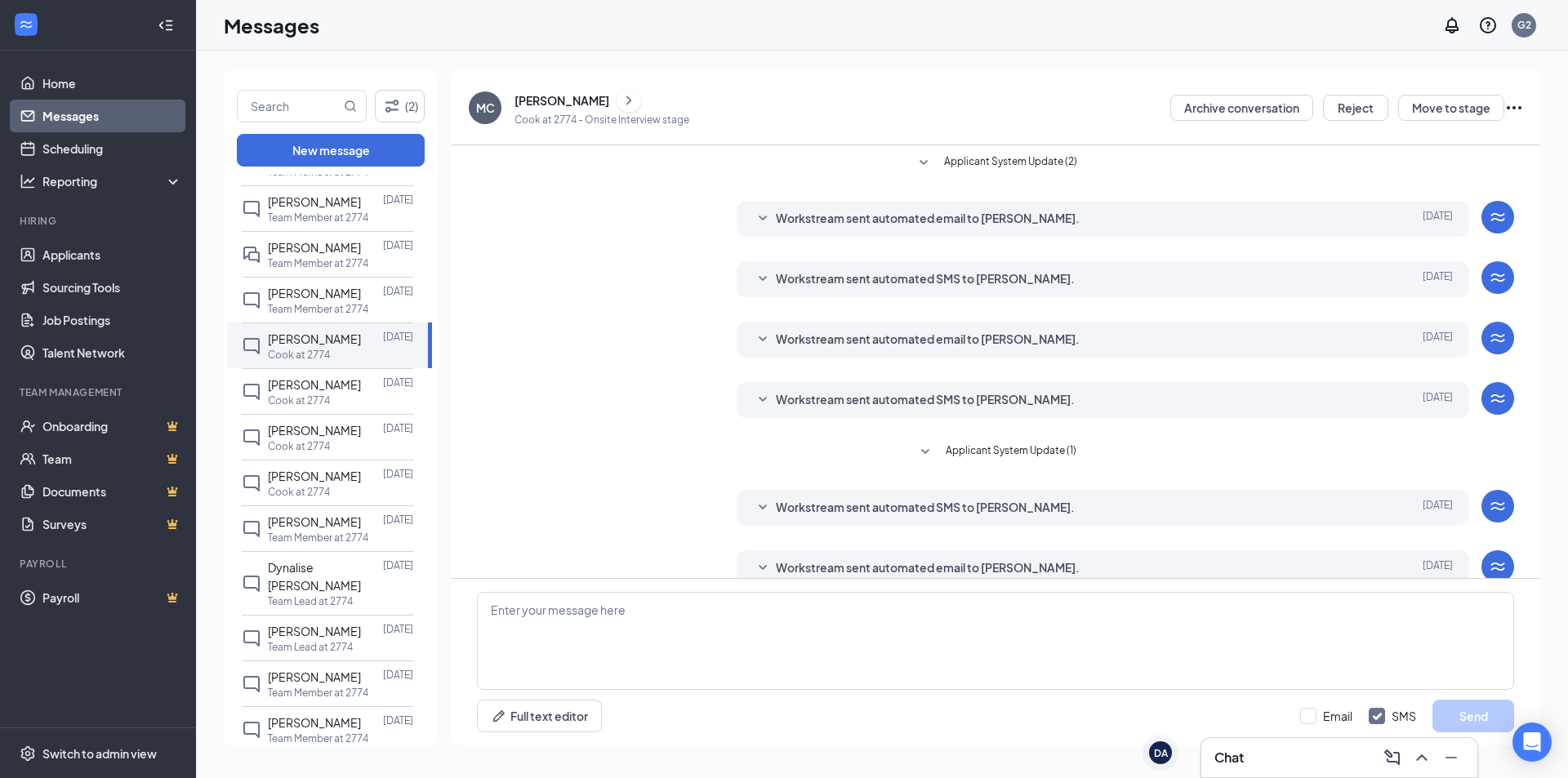
click at [597, 101] on div "[PERSON_NAME]" at bounding box center [561, 101] width 94 height 17
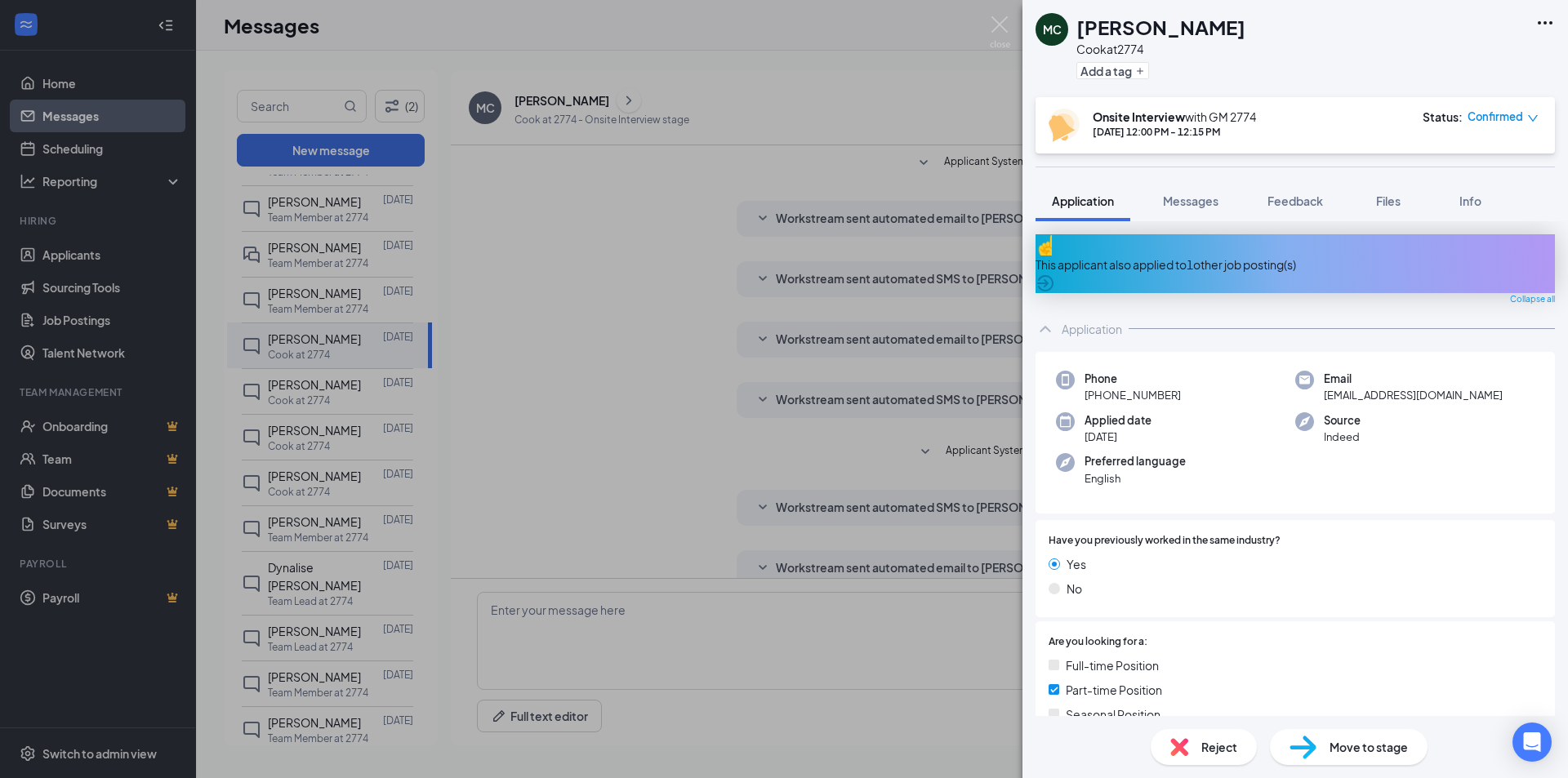
click at [1506, 247] on div "This applicant also applied to 1 other job posting(s)" at bounding box center [1295, 264] width 520 height 59
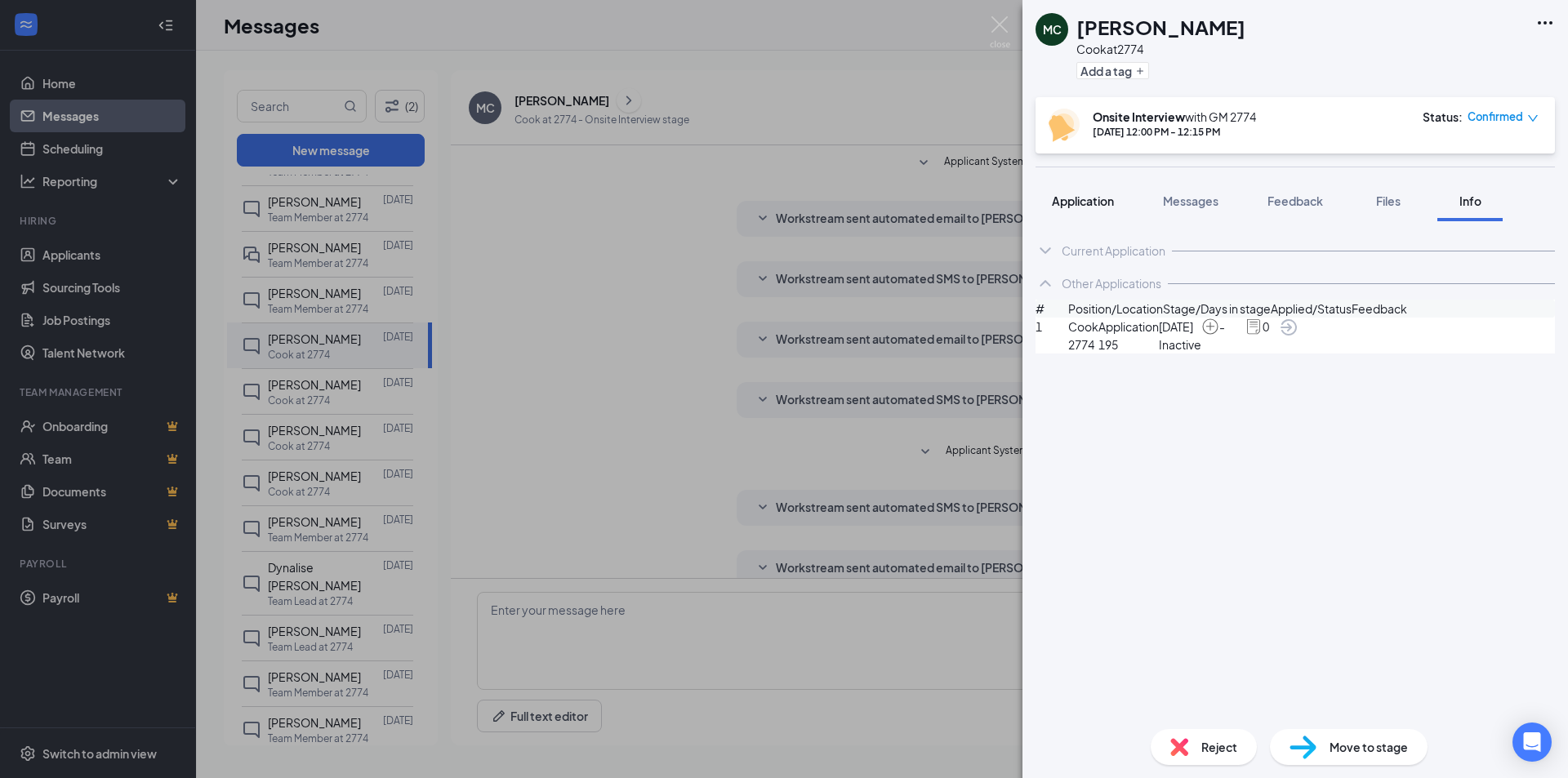
click at [1089, 202] on span "Application" at bounding box center [1083, 200] width 62 height 15
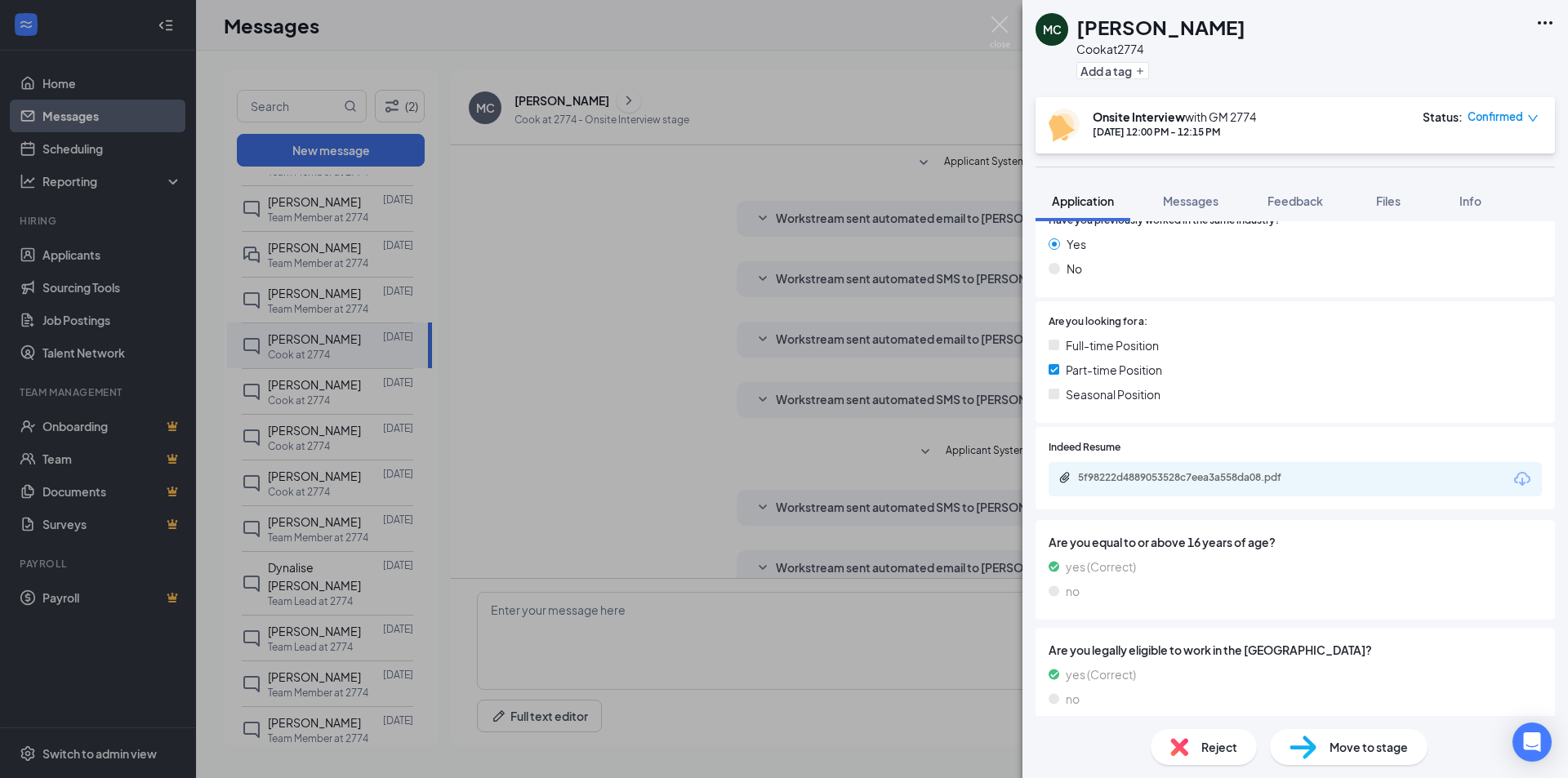
scroll to position [323, 0]
click at [1227, 468] on div "5f98222d4889053528c7eea3a558da08.pdf" at bounding box center [1192, 475] width 229 height 13
click at [999, 29] on img at bounding box center [1000, 33] width 20 height 32
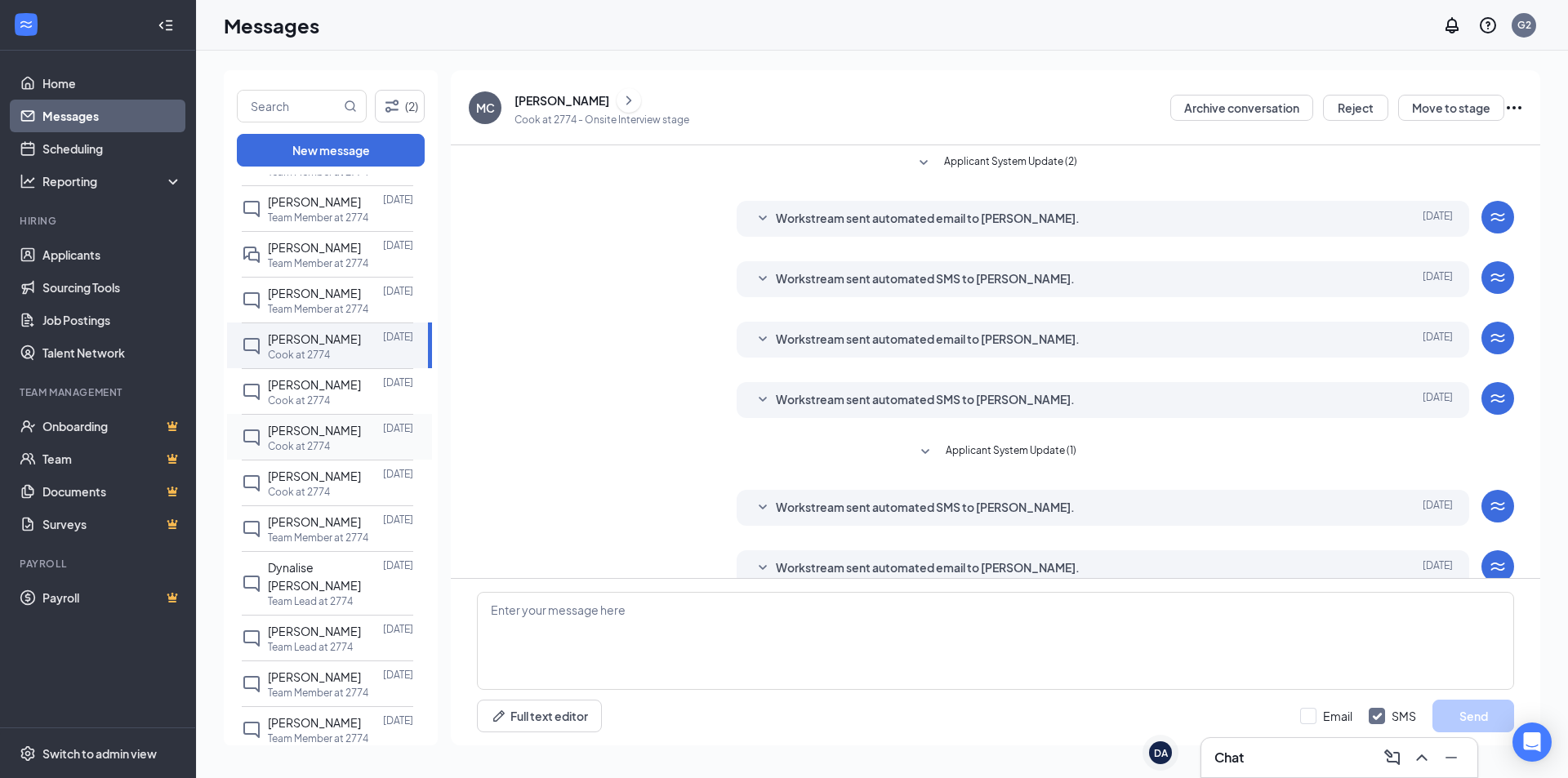
click at [321, 438] on span "[PERSON_NAME]" at bounding box center [315, 430] width 94 height 15
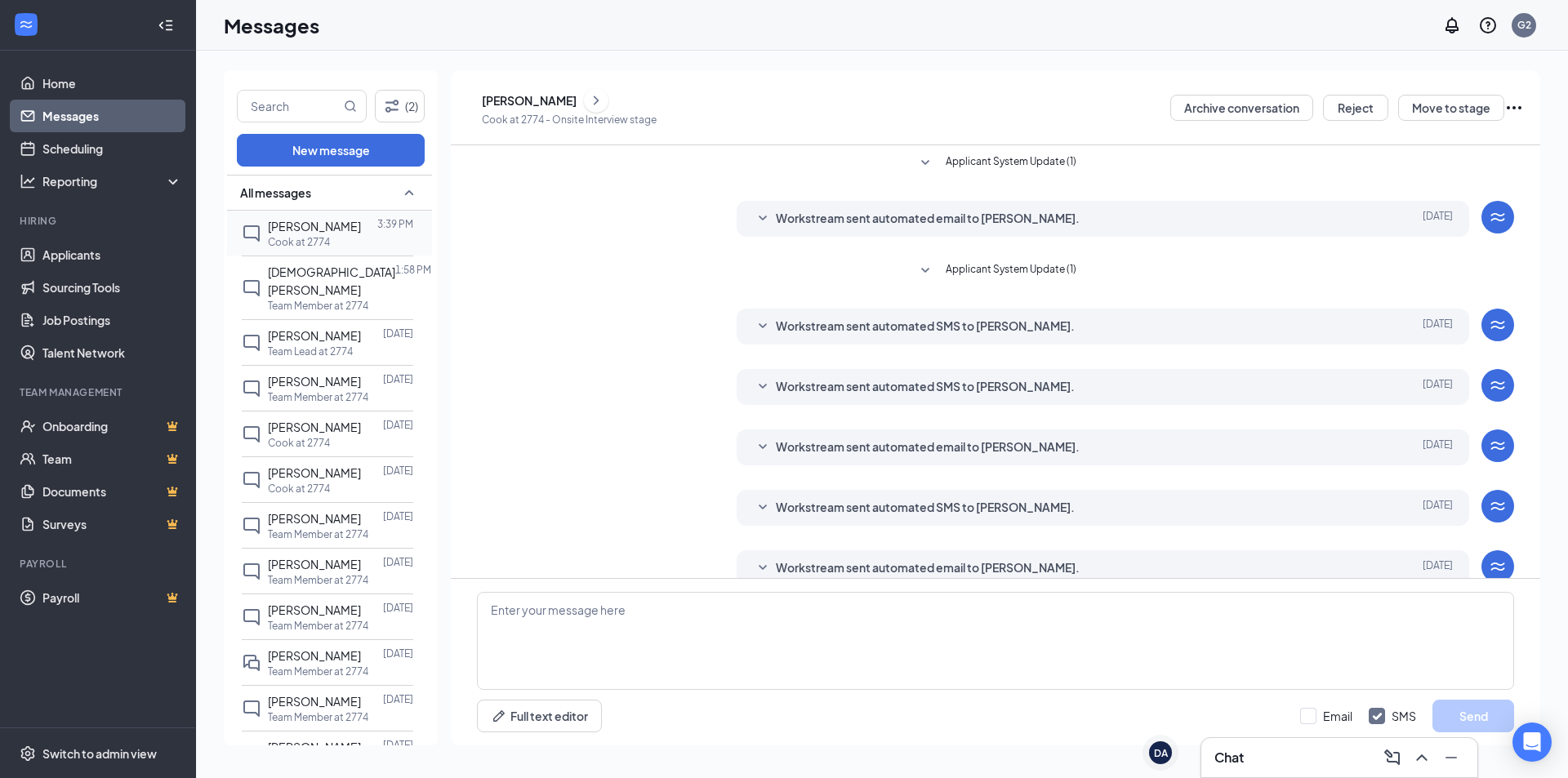
click at [291, 243] on p "Cook at 2774" at bounding box center [299, 243] width 62 height 14
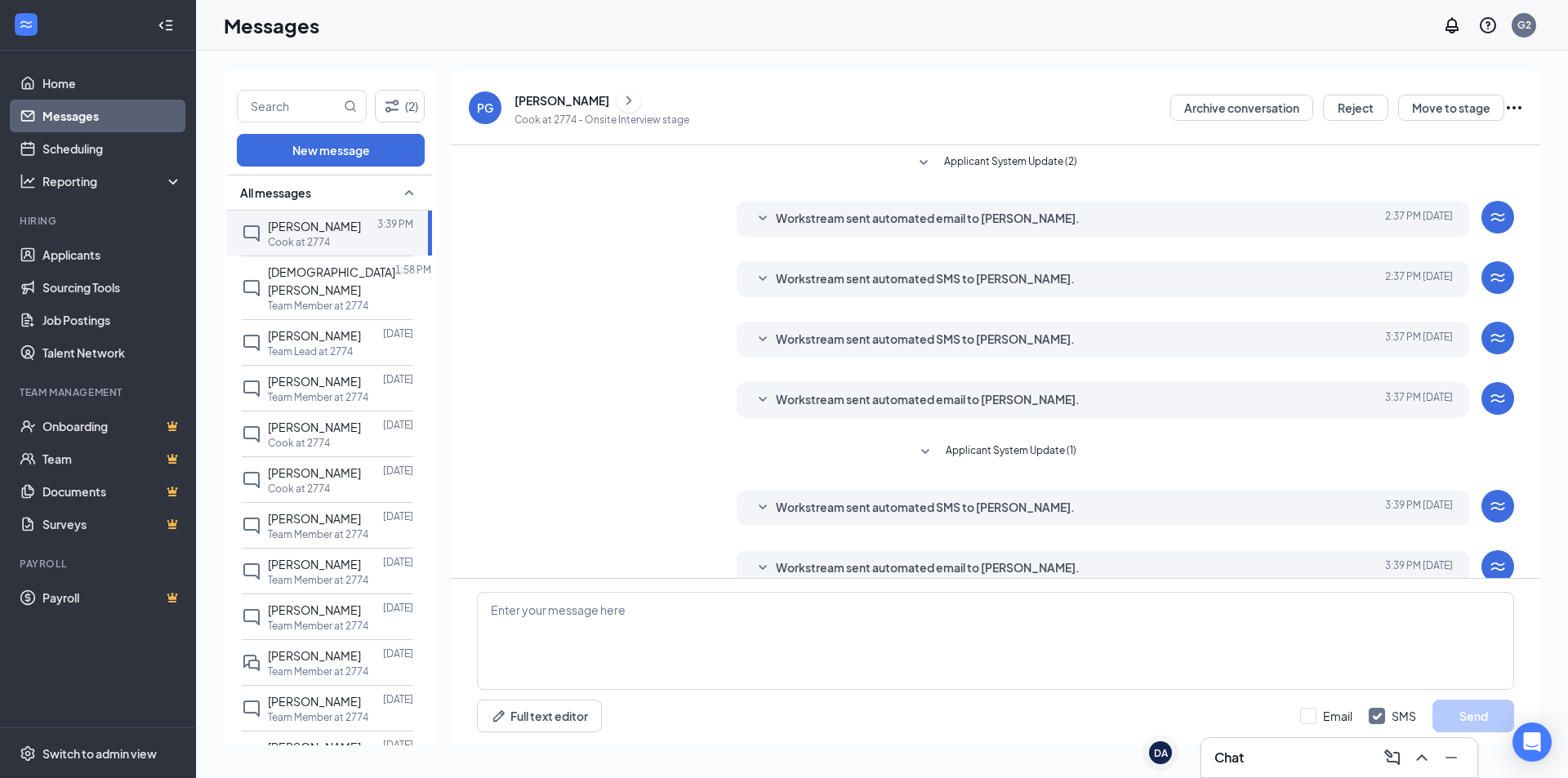
click at [582, 104] on div "[PERSON_NAME]" at bounding box center [561, 101] width 94 height 17
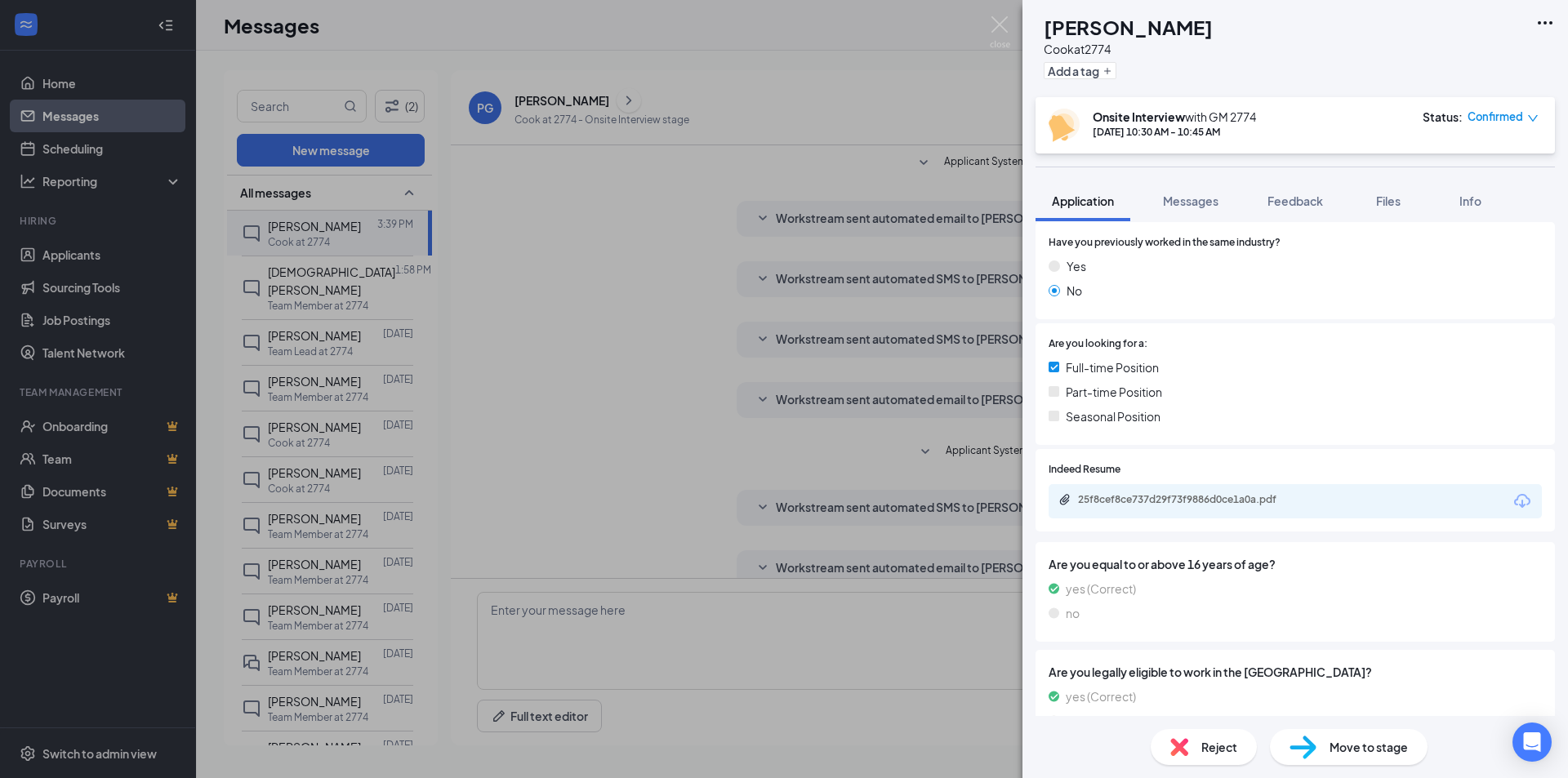
scroll to position [269, 0]
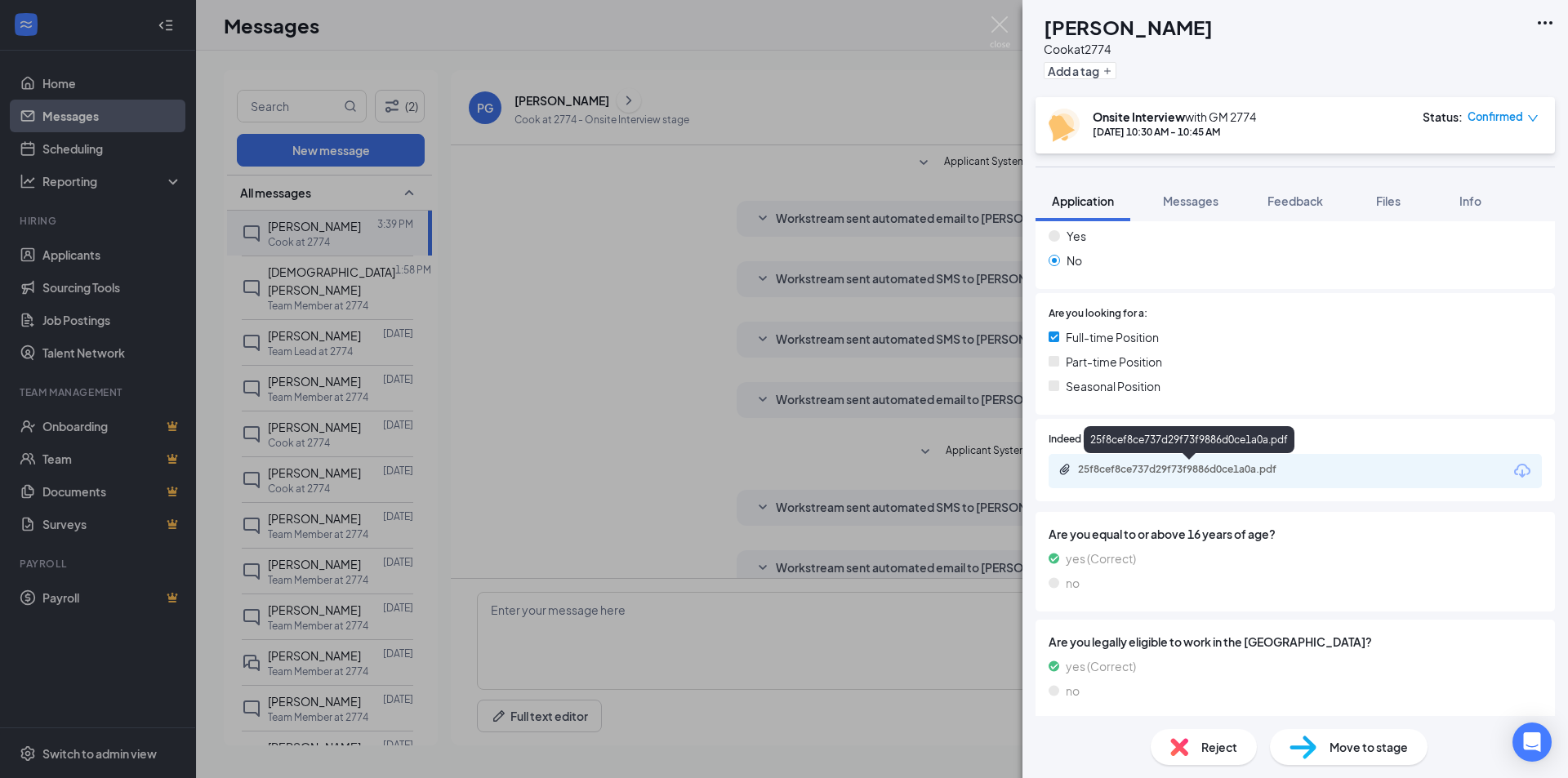
click at [1137, 473] on div "25f8cef8ce737d29f73f9886d0ce1a0a.pdf" at bounding box center [1192, 469] width 229 height 13
click at [612, 325] on div "PG [PERSON_NAME] at 2774 Add a tag Onsite Interview with GM [DATE] 10:30 AM - 1…" at bounding box center [784, 389] width 1568 height 778
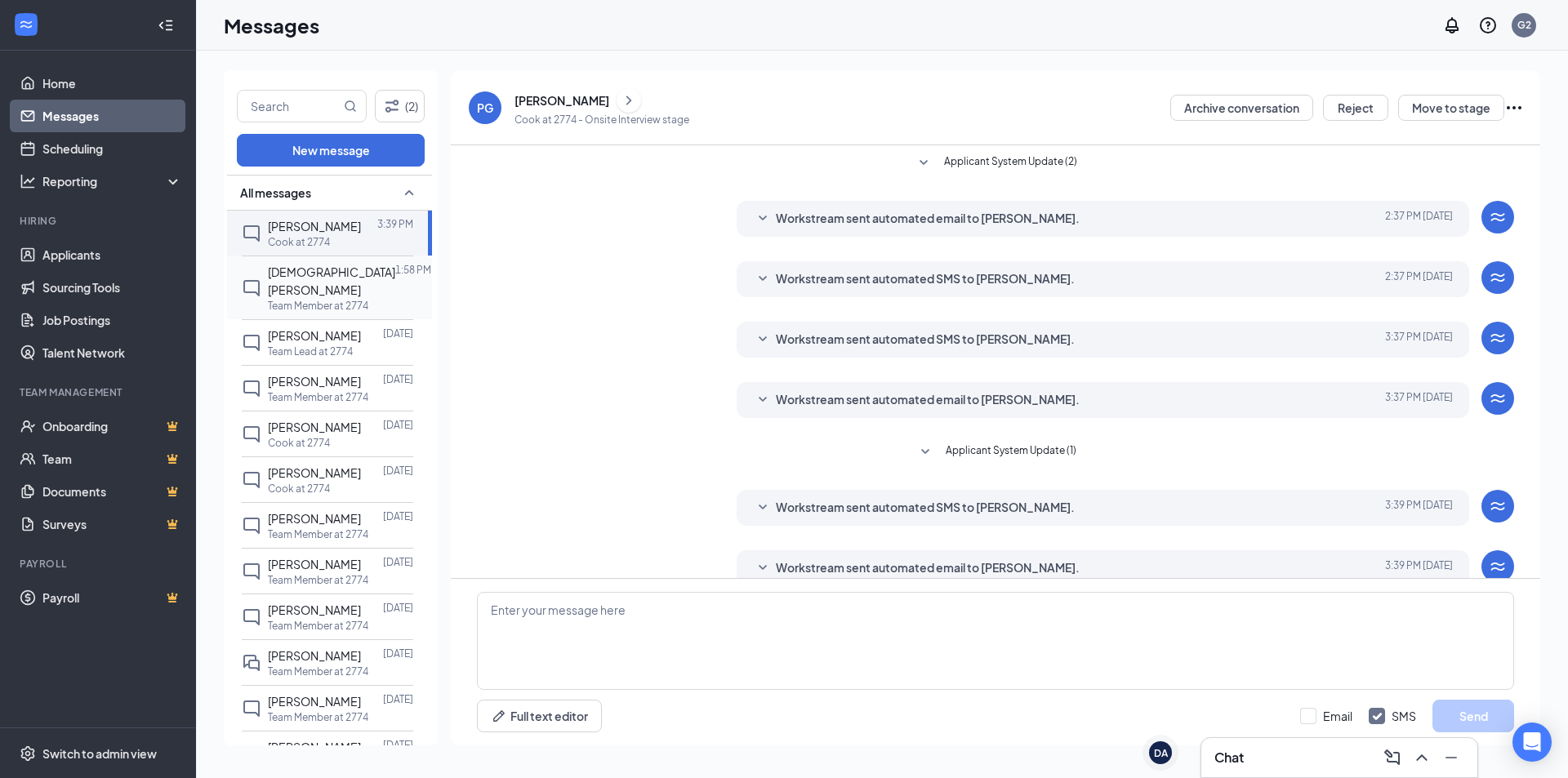
click at [348, 299] on p "Team Member at 2774" at bounding box center [319, 306] width 101 height 14
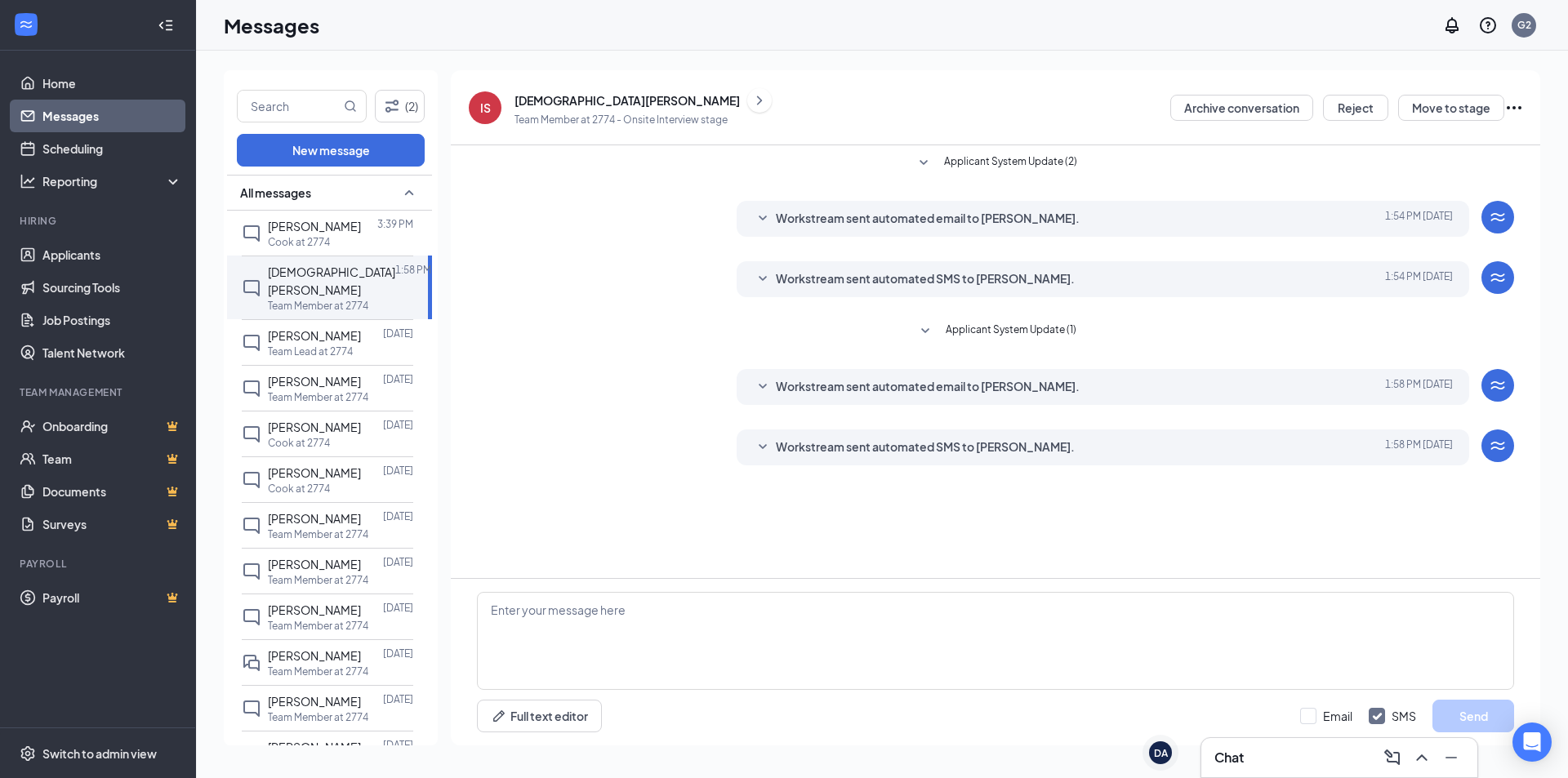
click at [752, 98] on icon "ChevronRight" at bounding box center [760, 101] width 17 height 19
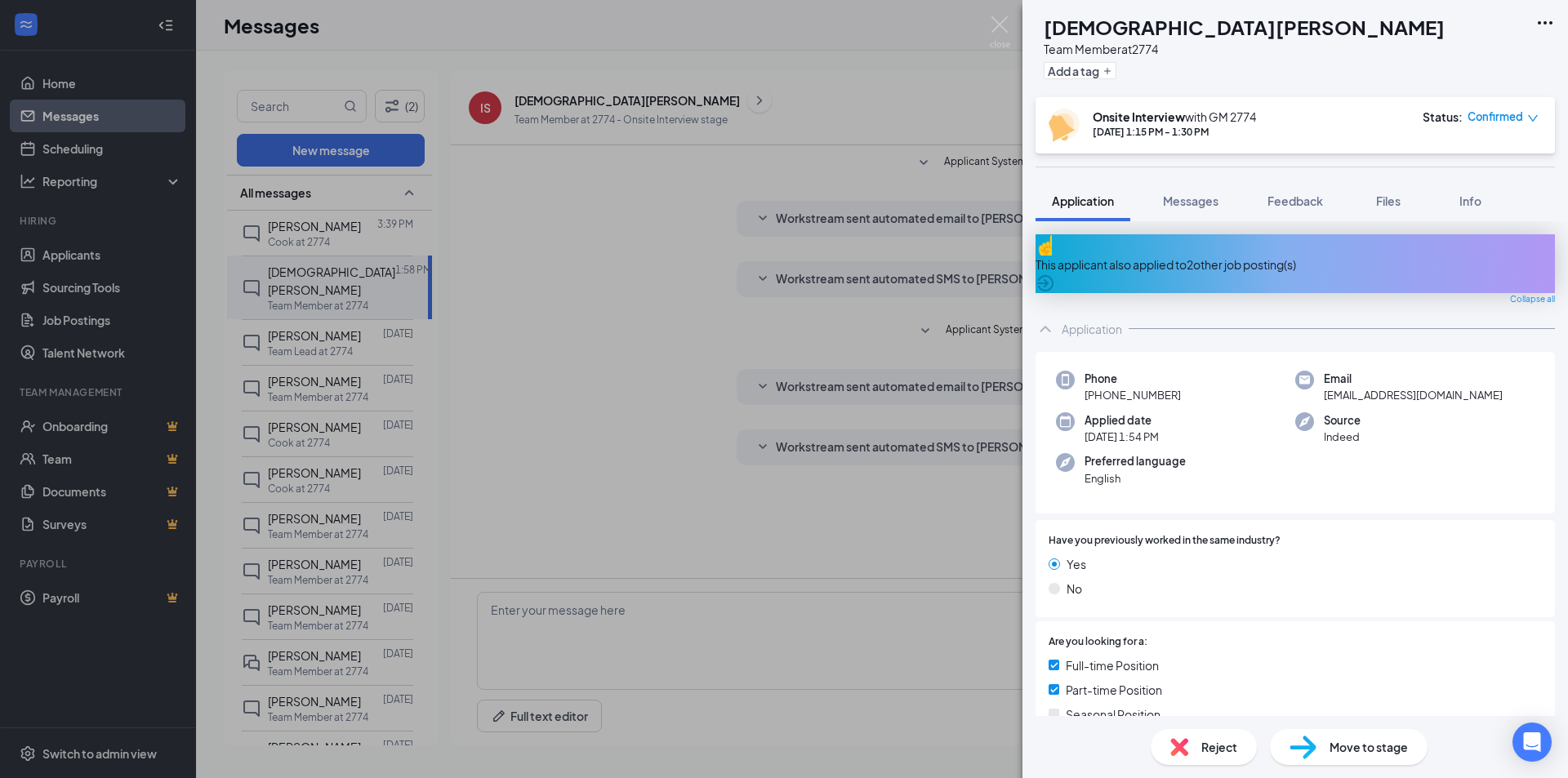
click at [1055, 273] on icon "ArrowCircle" at bounding box center [1046, 283] width 19 height 19
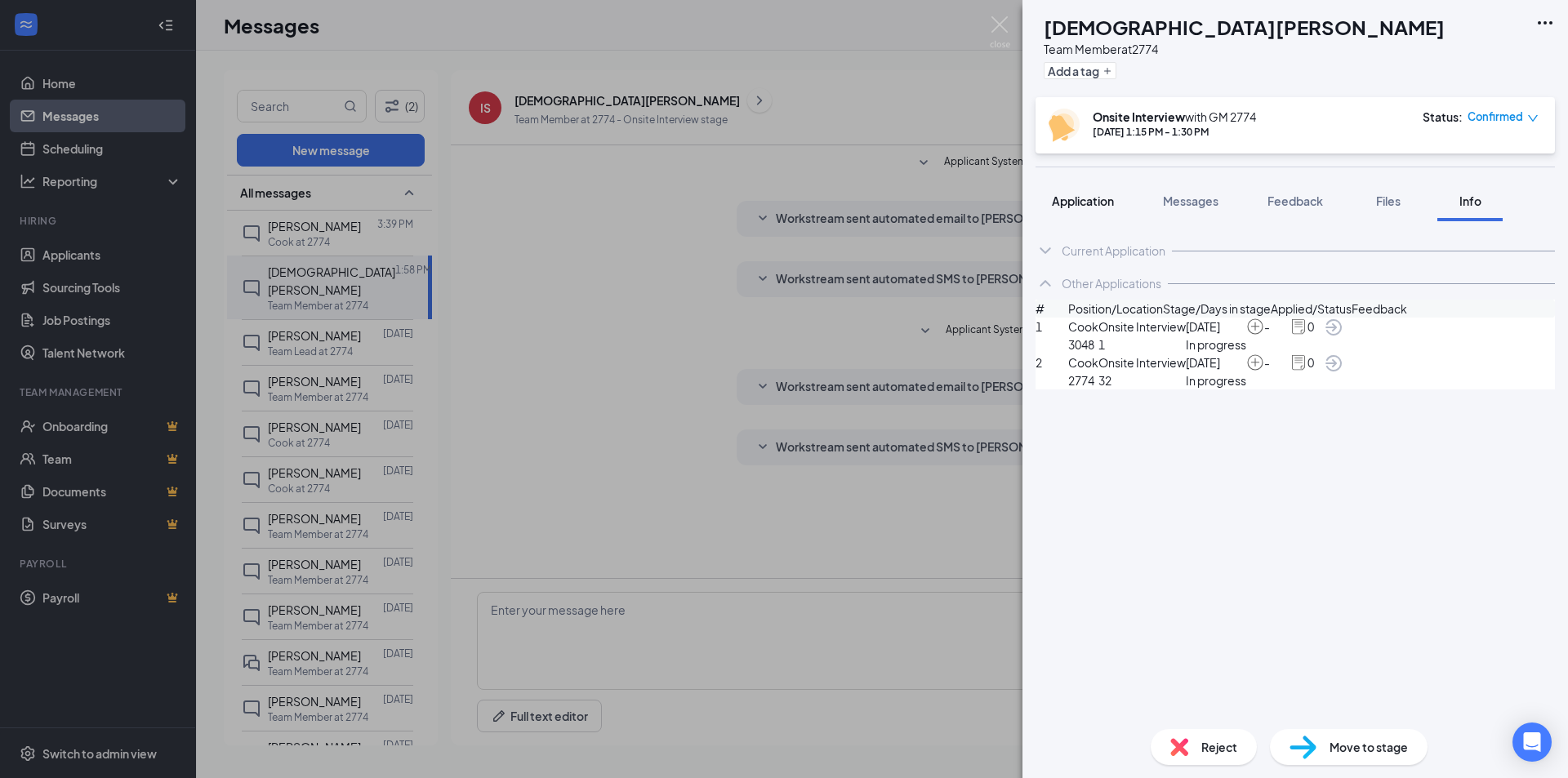
click at [1093, 206] on span "Application" at bounding box center [1083, 200] width 62 height 15
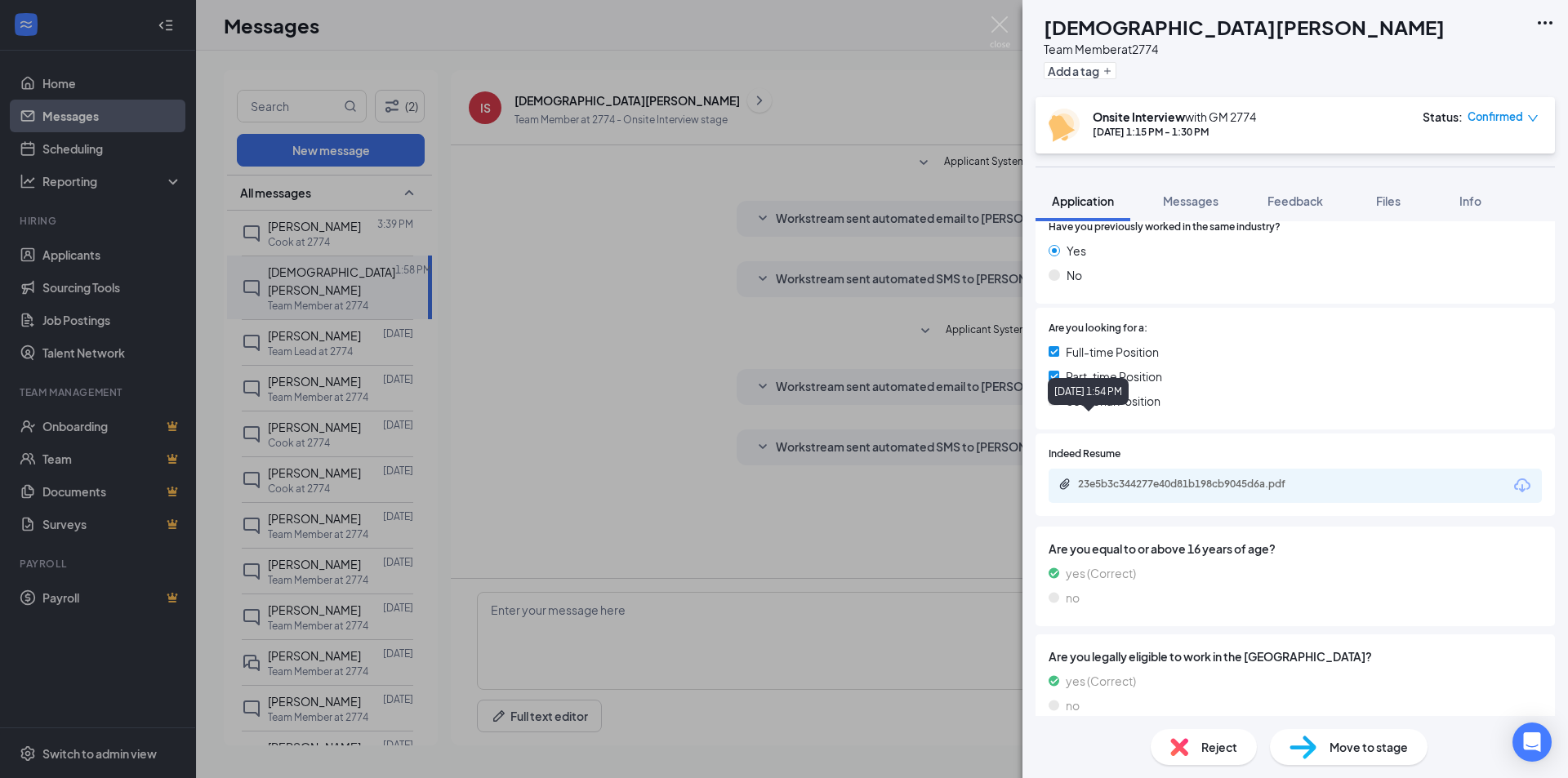
scroll to position [315, 0]
click at [1153, 476] on div "23e5b3c344277e40d81b198cb9045d6a.pdf" at bounding box center [1192, 483] width 229 height 13
click at [920, 147] on div "IS [PERSON_NAME] Team Member at 2774 Add a tag Onsite Interview with GM [DATE] …" at bounding box center [784, 389] width 1568 height 778
